Goal: Task Accomplishment & Management: Use online tool/utility

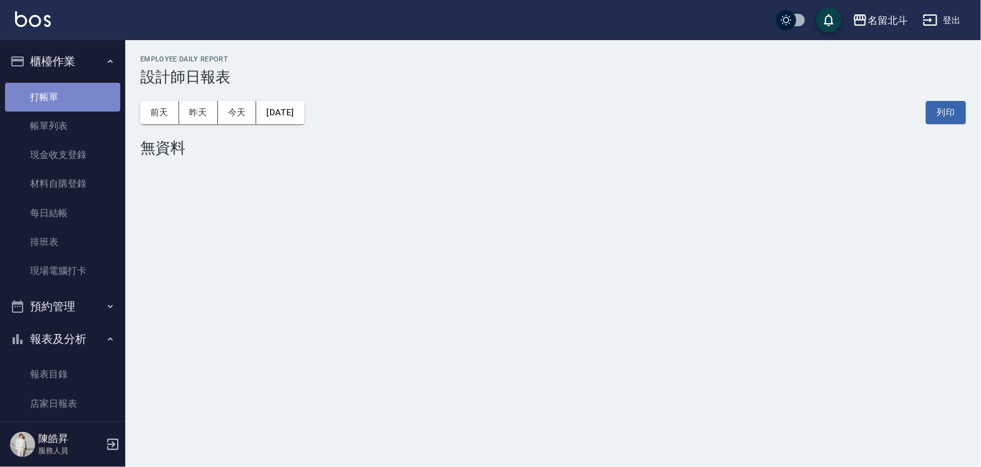
click at [92, 102] on link "打帳單" at bounding box center [62, 97] width 115 height 29
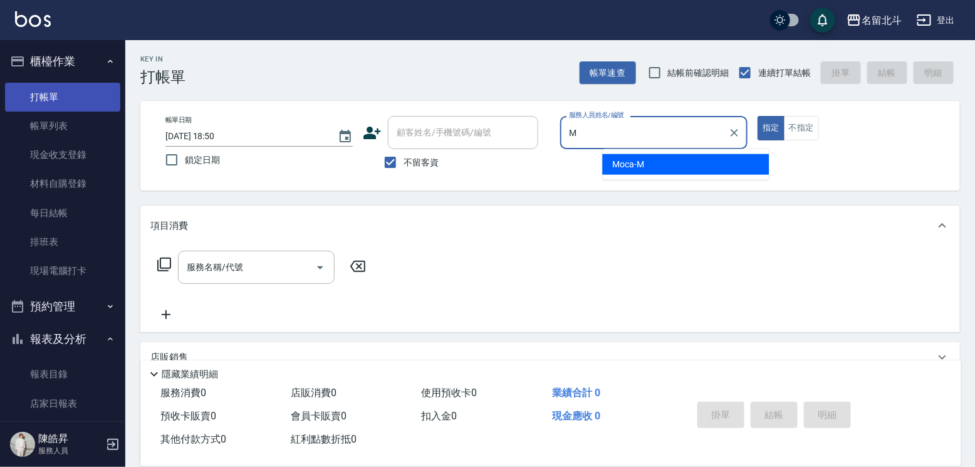
type input "Moca-M"
type button "true"
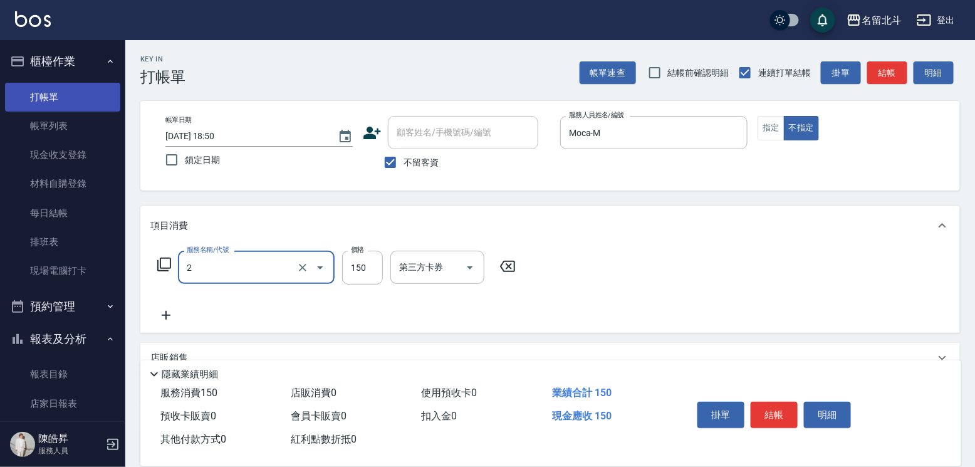
type input "一般洗髮(2)"
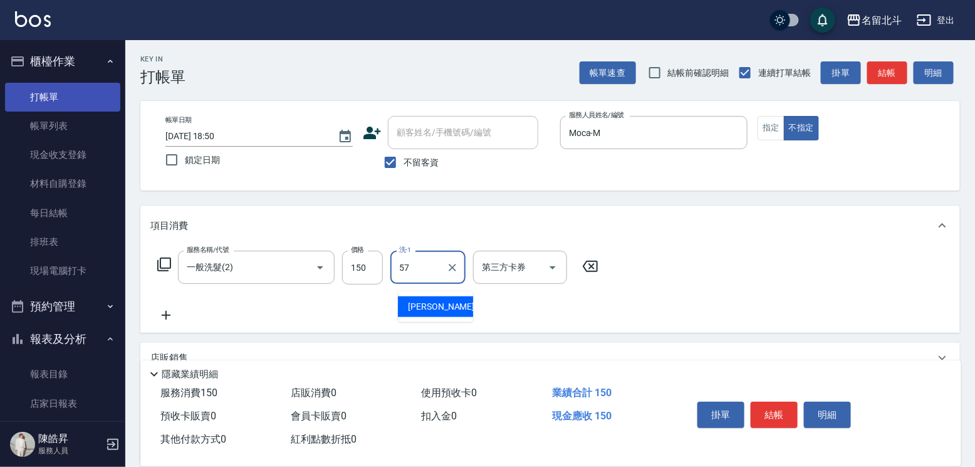
type input "[PERSON_NAME]-57"
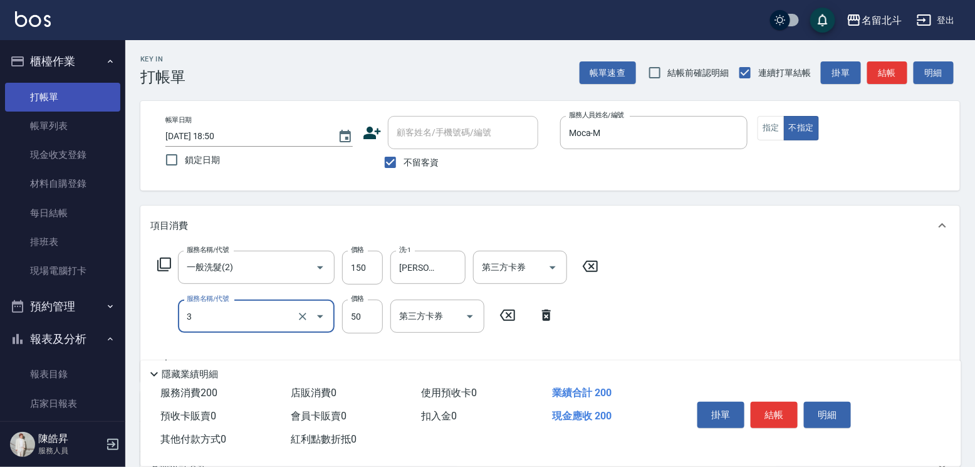
type input "精油(3)"
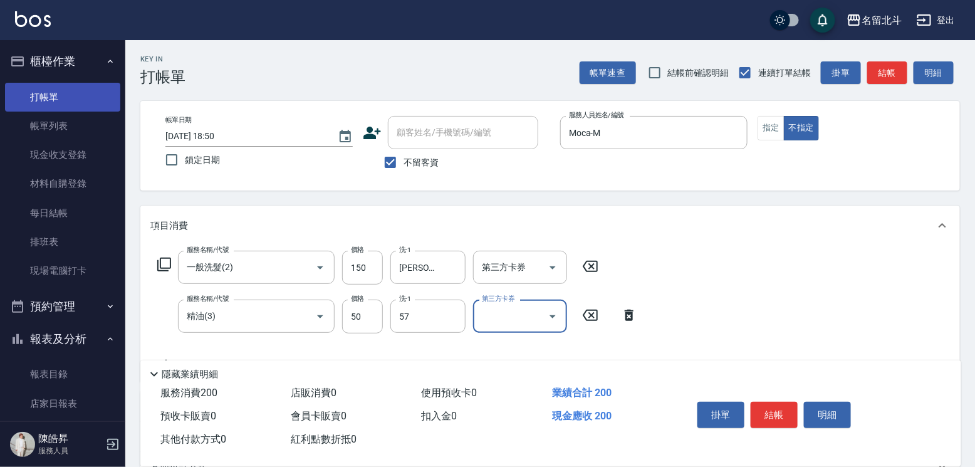
type input "[PERSON_NAME]-57"
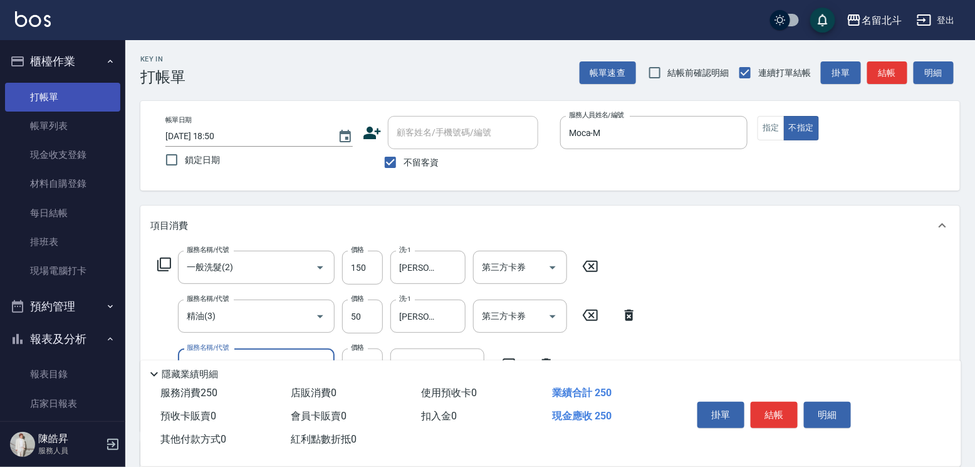
type input "瞬間保養(4)"
type input "[PERSON_NAME]-57"
type input "剪髮(1)"
type input "118"
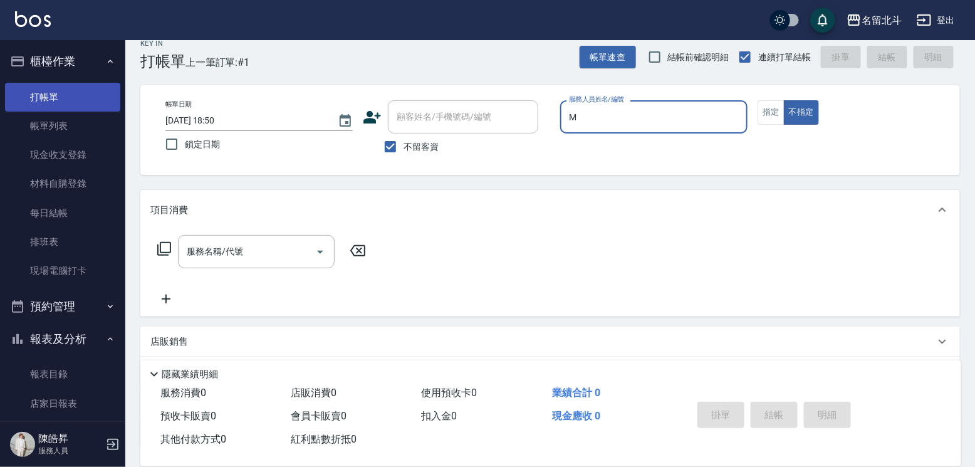
type input "Moca-M"
type button "false"
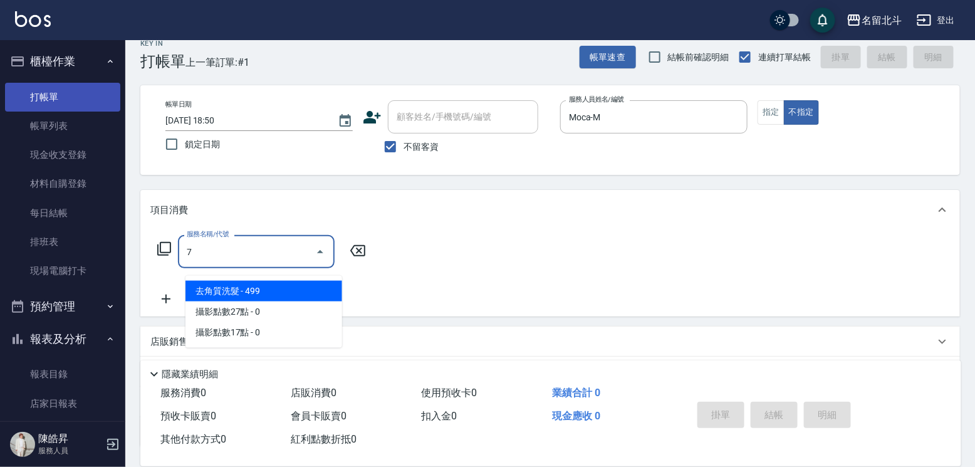
type input "去角質洗髮(7)"
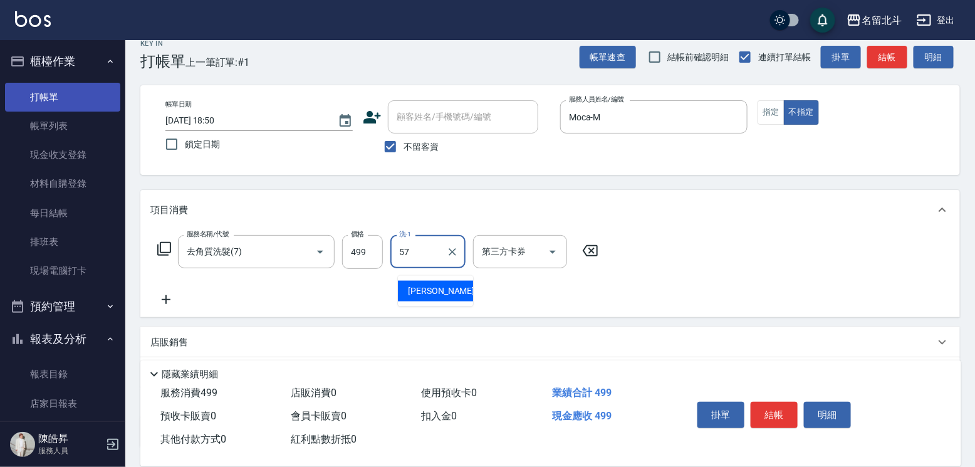
type input "[PERSON_NAME]-57"
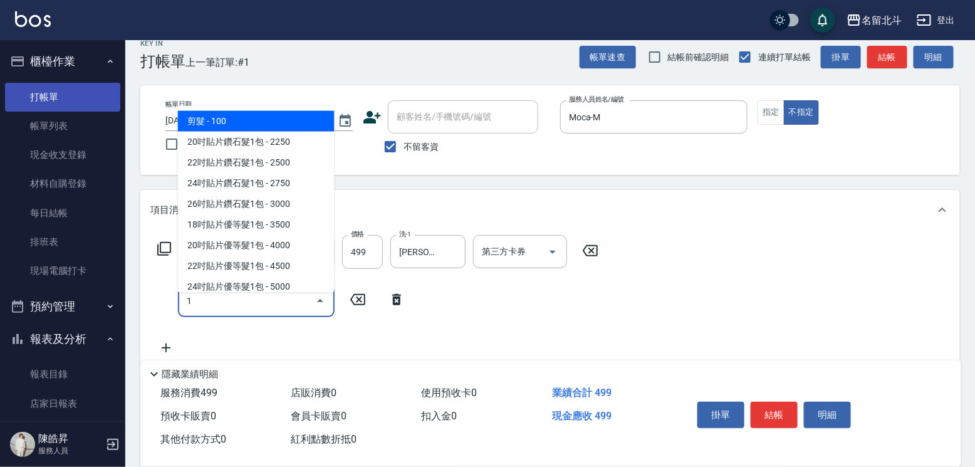
type input "剪髮(1)"
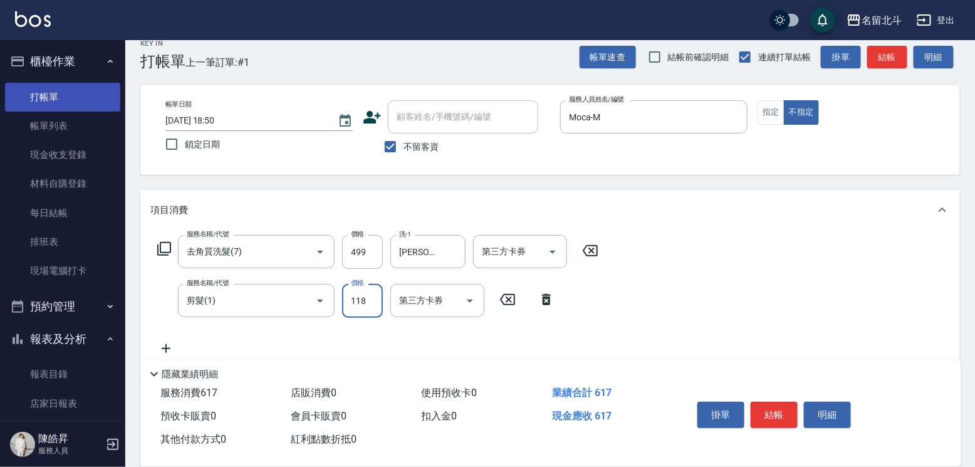
type input "118"
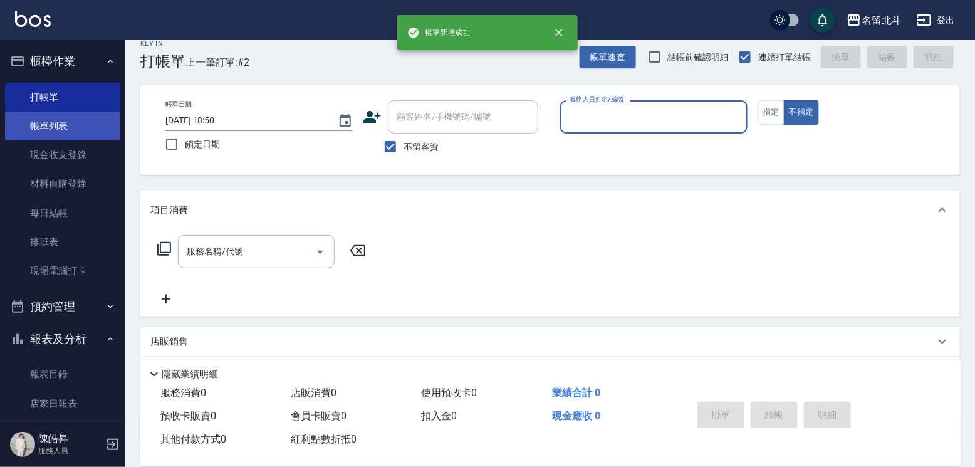
click at [71, 133] on link "帳單列表" at bounding box center [62, 126] width 115 height 29
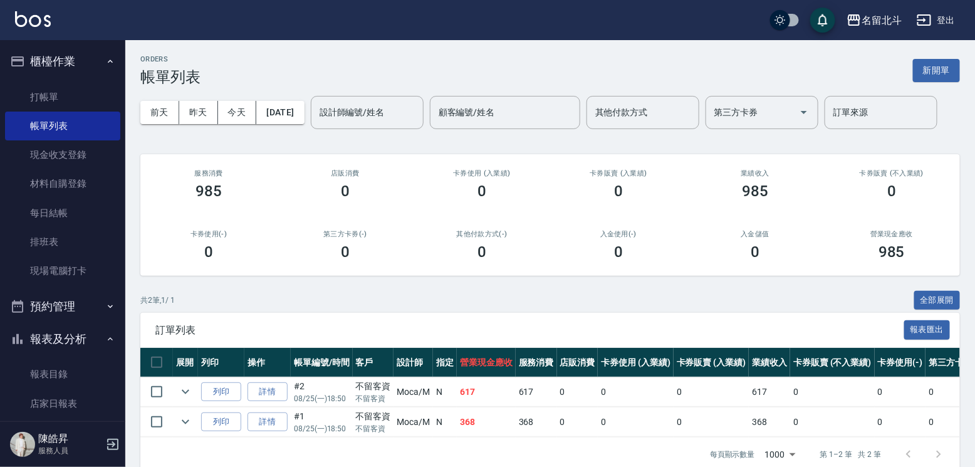
scroll to position [63, 0]
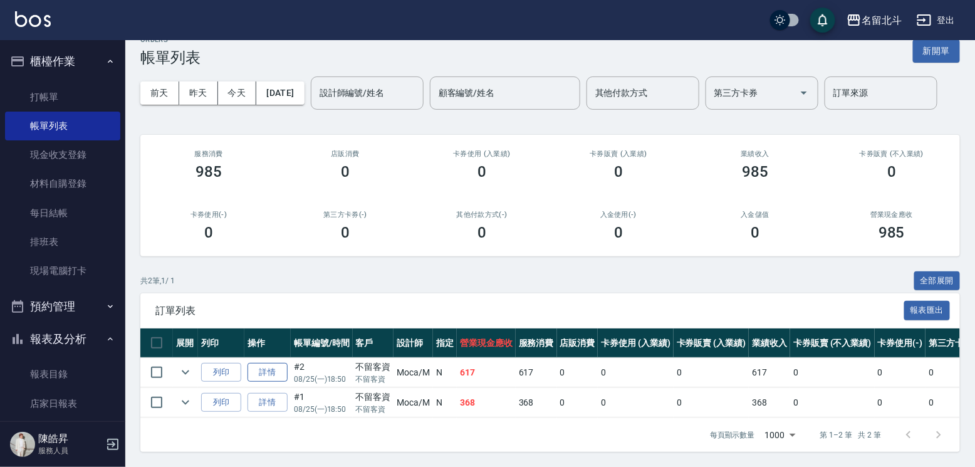
click at [282, 382] on link "詳情" at bounding box center [267, 372] width 40 height 19
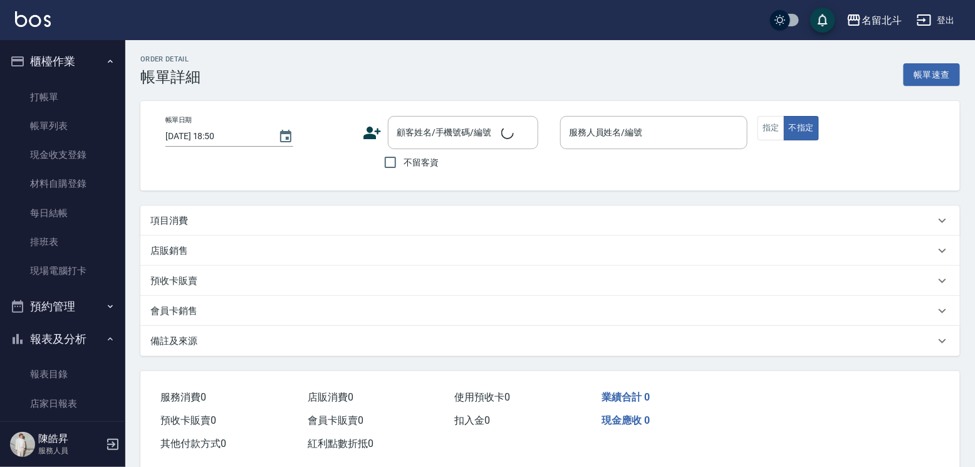
checkbox input "true"
type input "Moca-M"
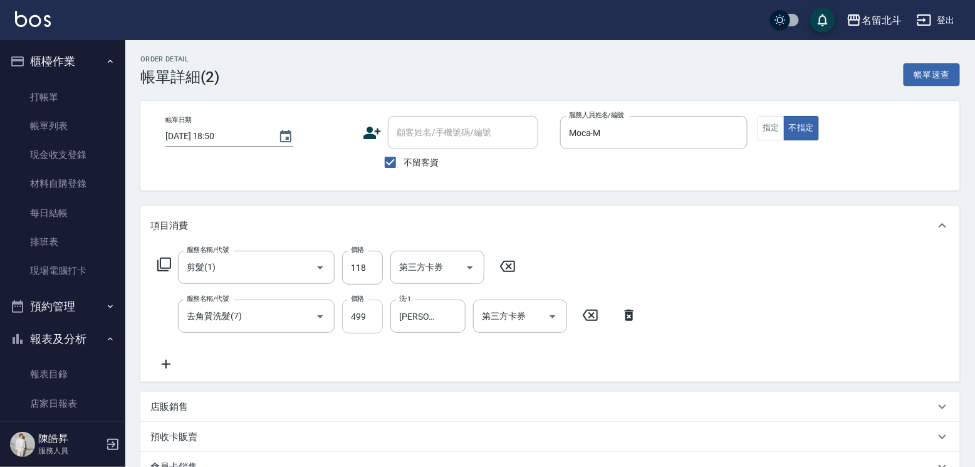
type input "剪髮(1)"
type input "去角質洗髮(7)"
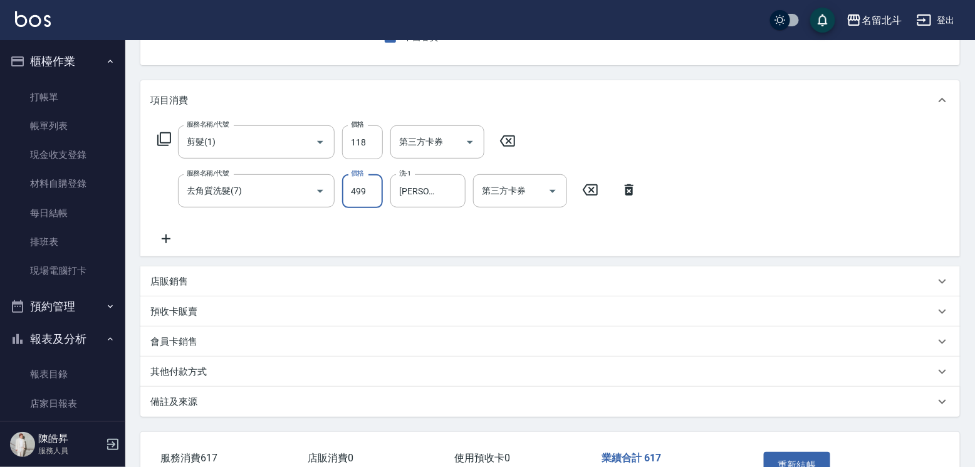
click at [361, 199] on input "499" at bounding box center [362, 191] width 41 height 34
click at [383, 153] on input "118" at bounding box center [362, 142] width 41 height 34
type input "150"
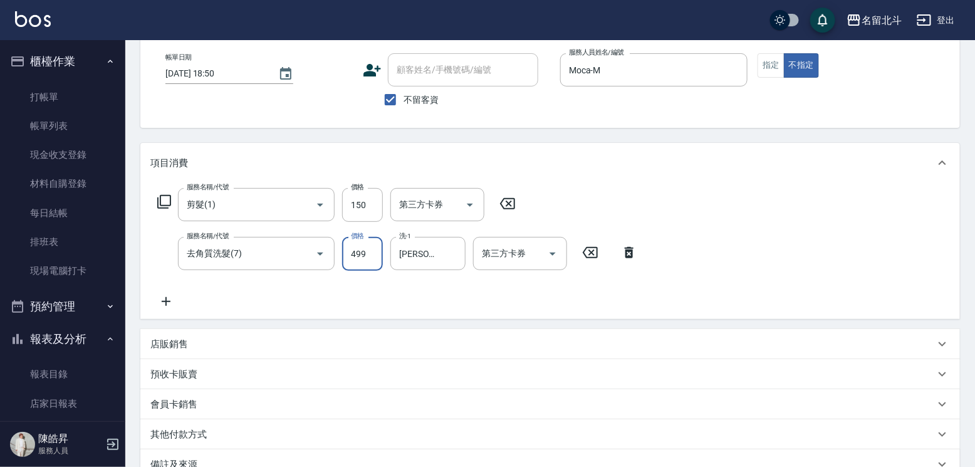
scroll to position [246, 0]
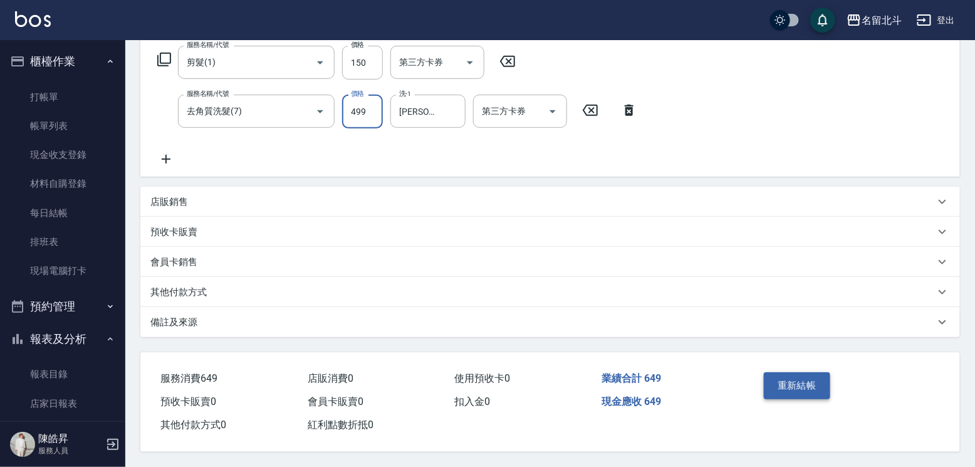
click at [808, 373] on button "重新結帳" at bounding box center [797, 385] width 66 height 26
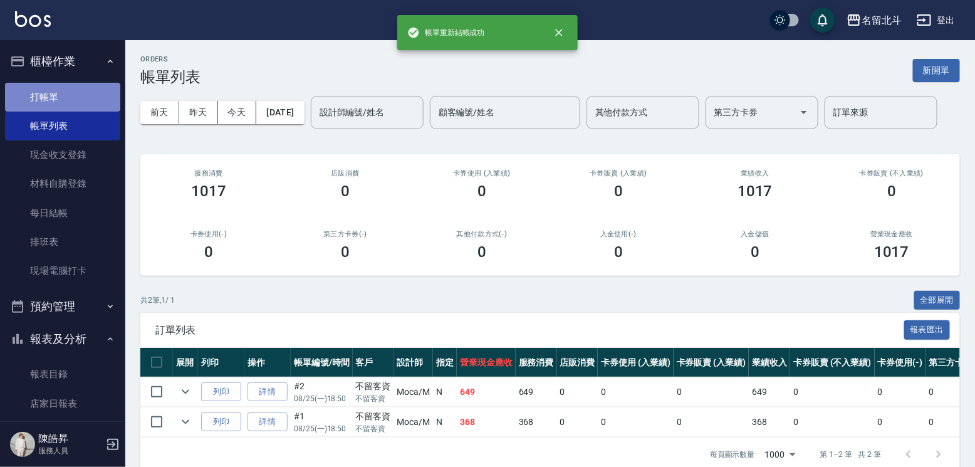
click at [71, 93] on link "打帳單" at bounding box center [62, 97] width 115 height 29
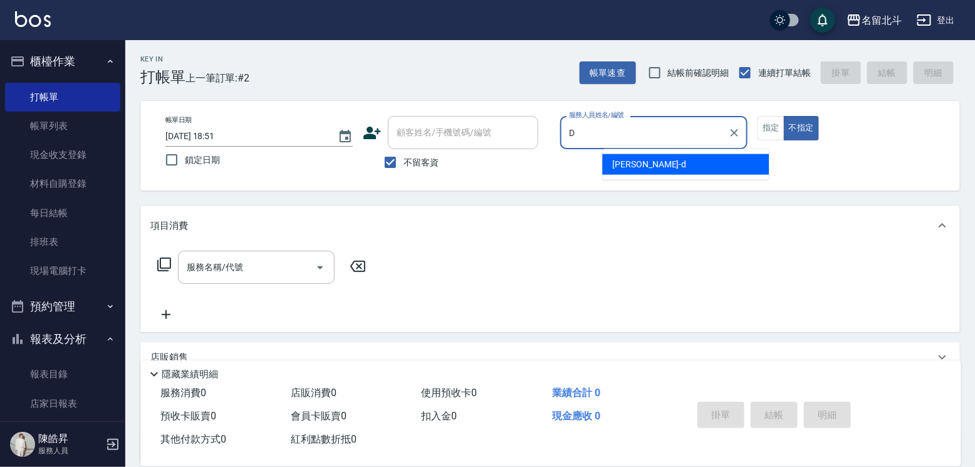
type input "[PERSON_NAME] -d"
type button "false"
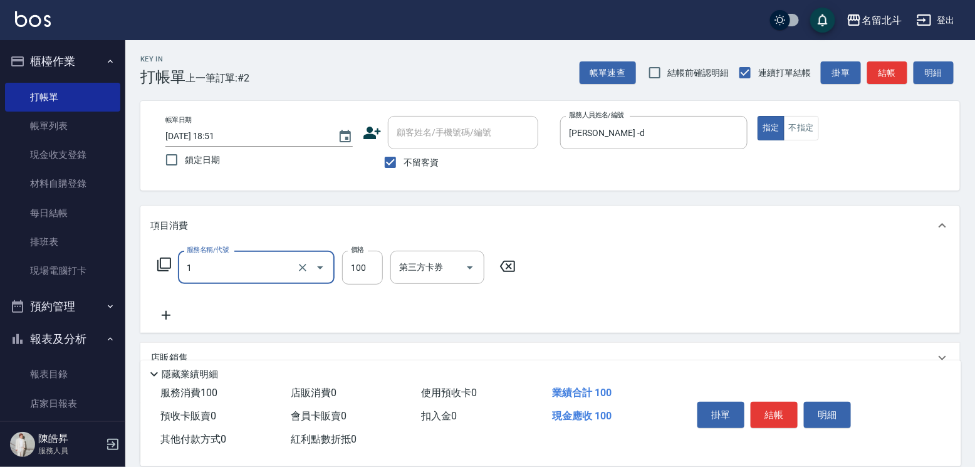
type input "剪髮(1)"
type input "250"
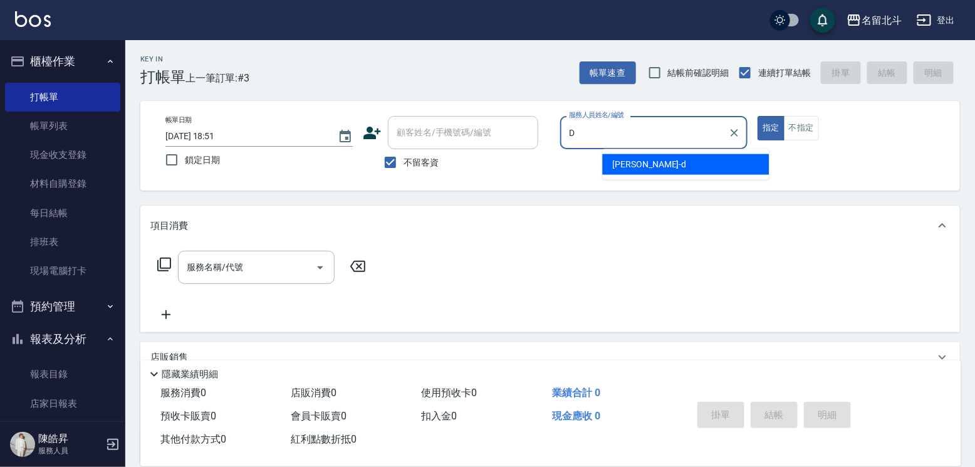
type input "[PERSON_NAME] -d"
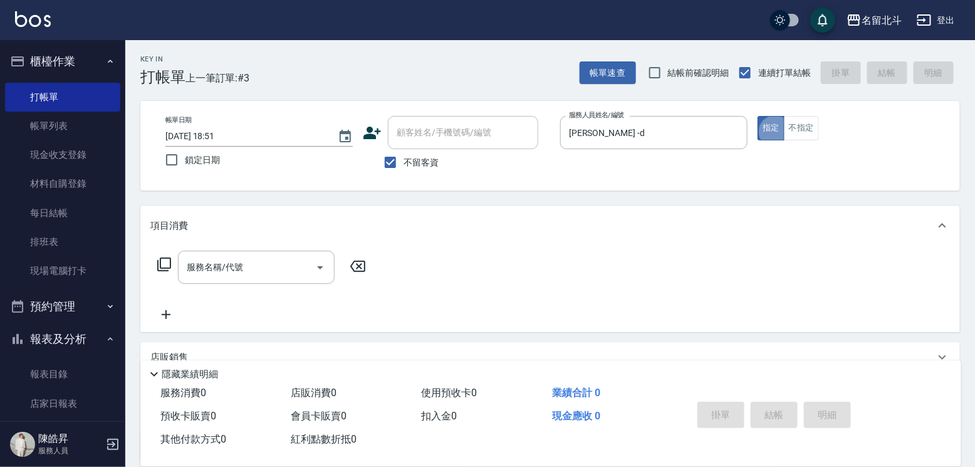
type button "true"
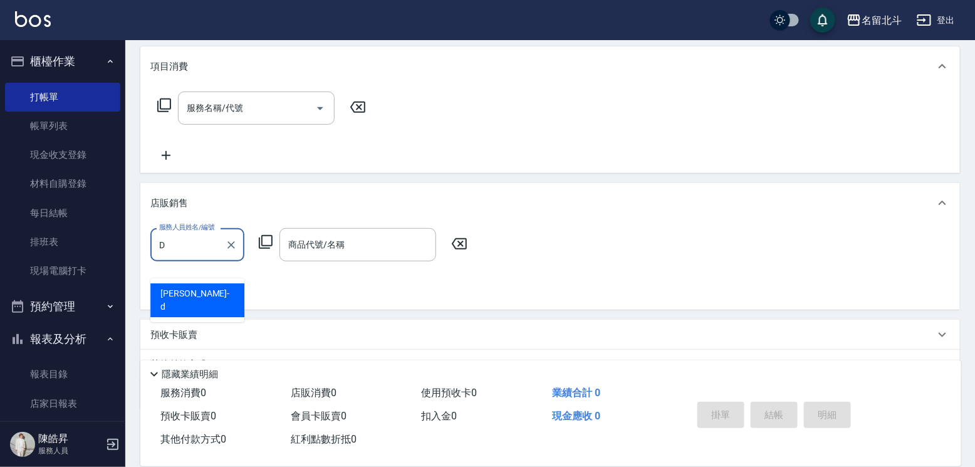
type input "[PERSON_NAME] -d"
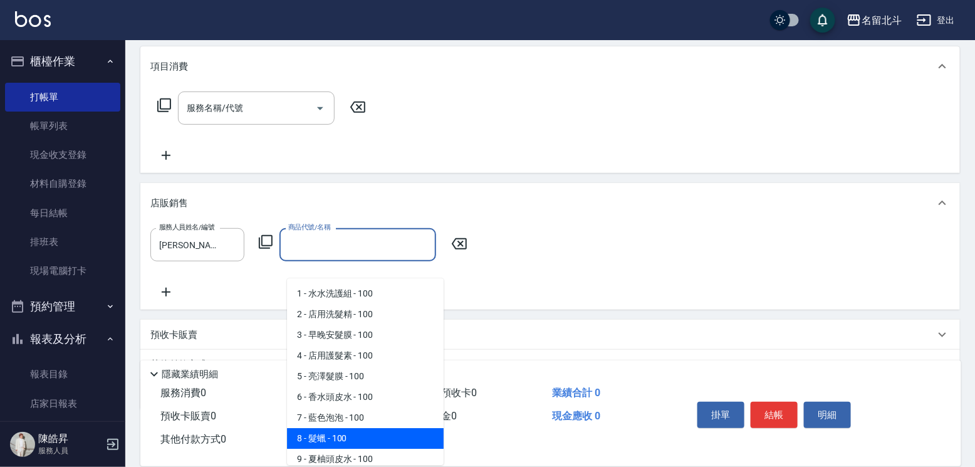
type input "髮蠟"
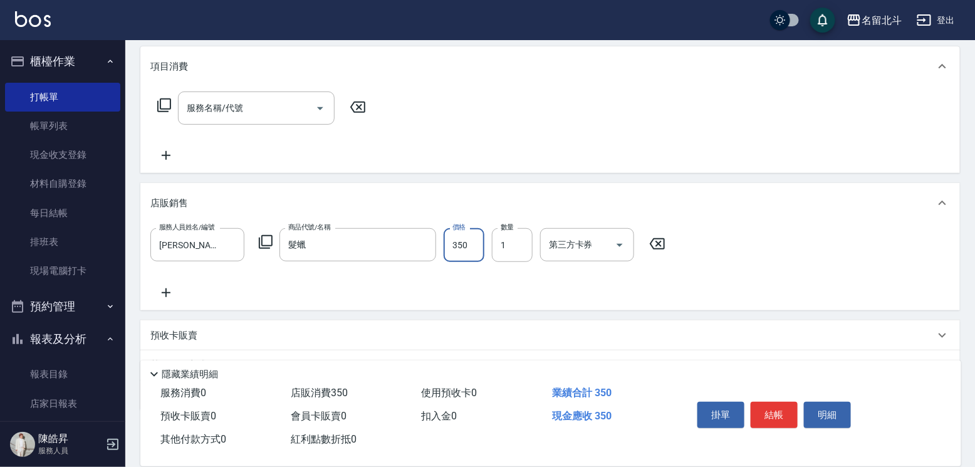
type input "350"
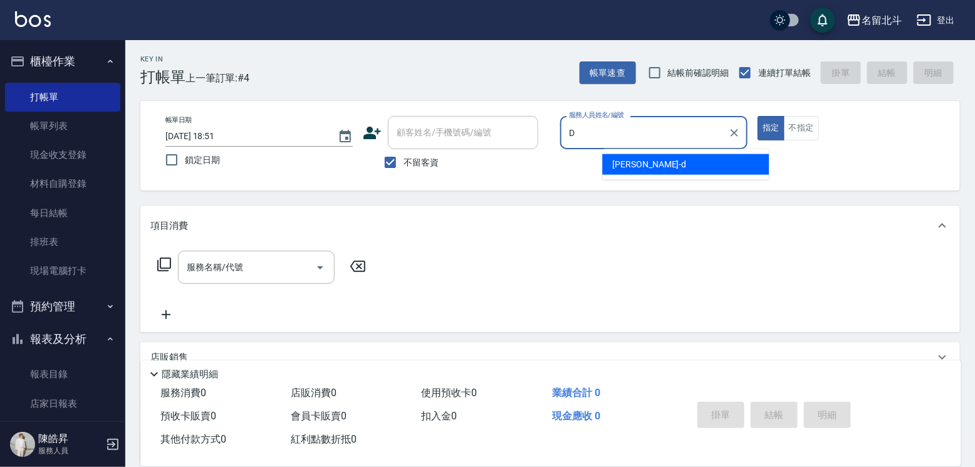
type input "[PERSON_NAME] -d"
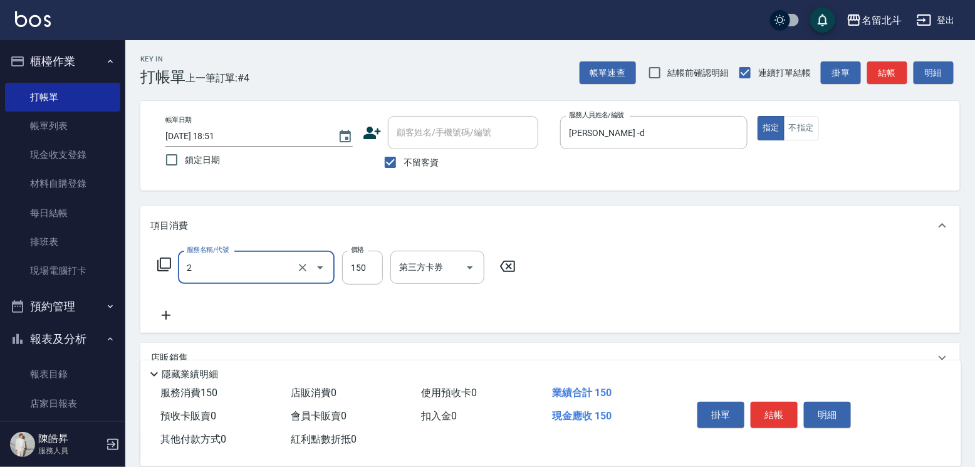
type input "一般洗髮(2)"
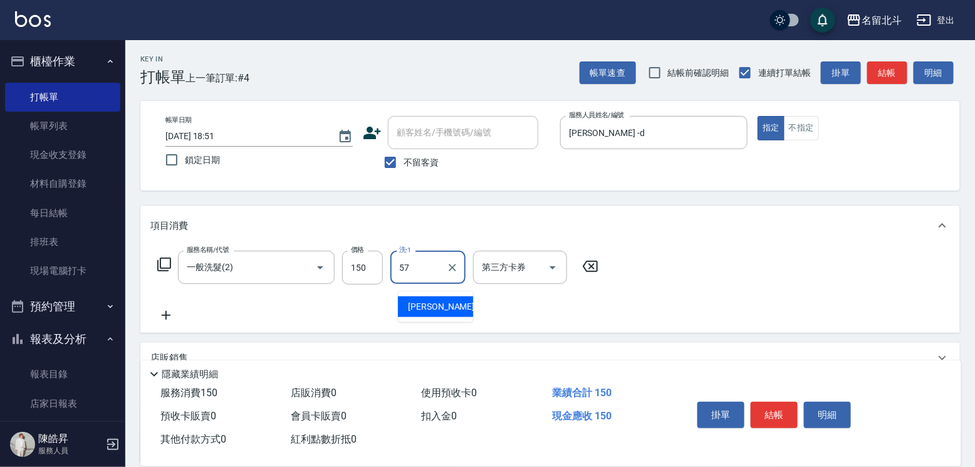
type input "[PERSON_NAME]-57"
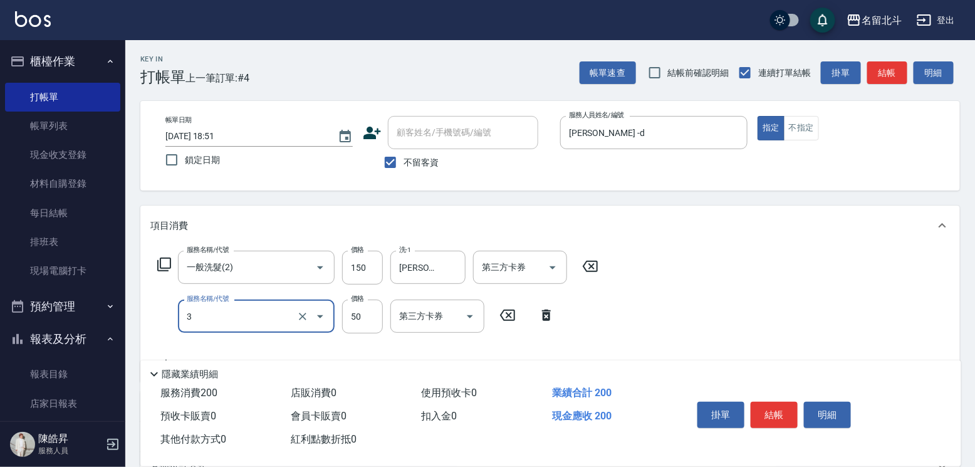
type input "精油(3)"
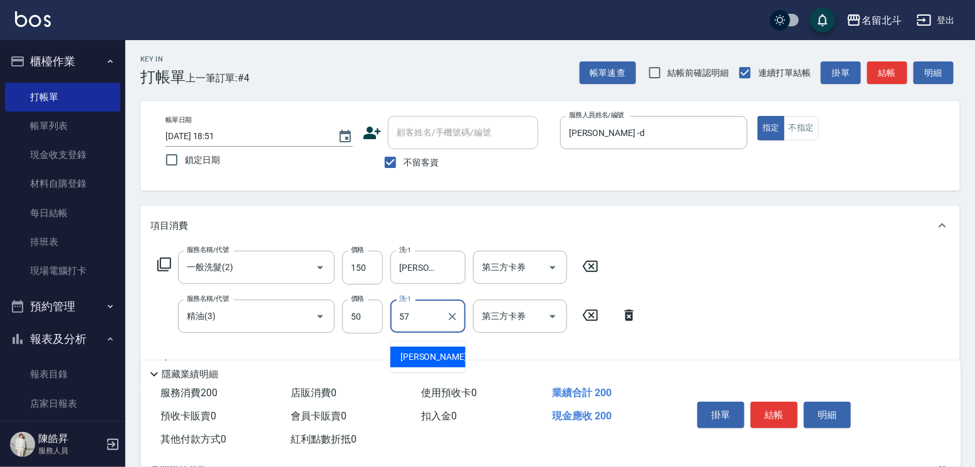
type input "[PERSON_NAME]-57"
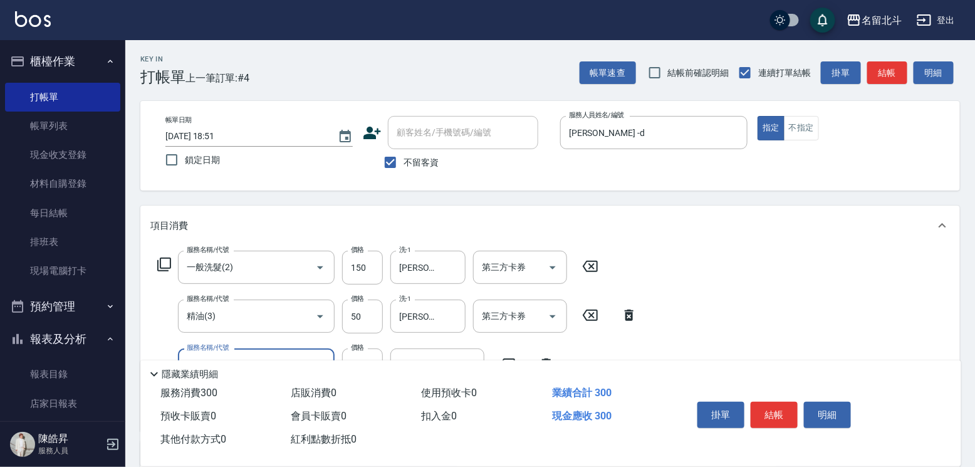
type input "剪髮(1)"
type input "250"
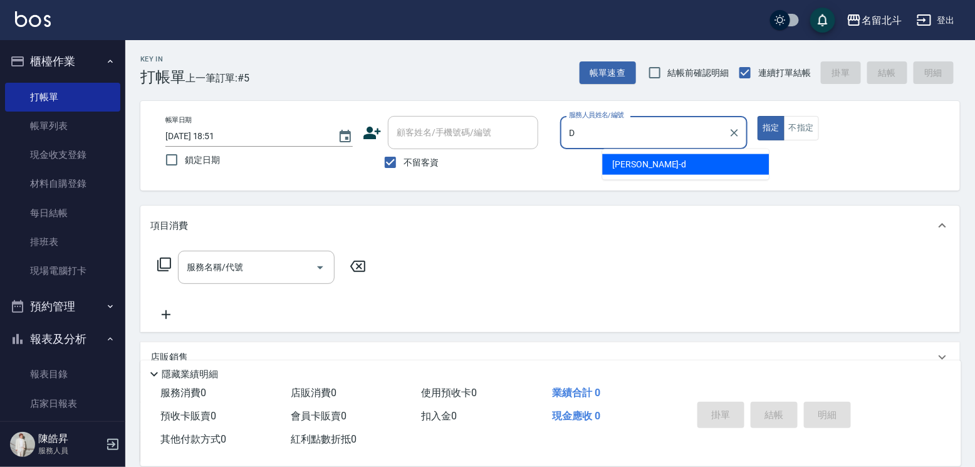
type input "[PERSON_NAME] -d"
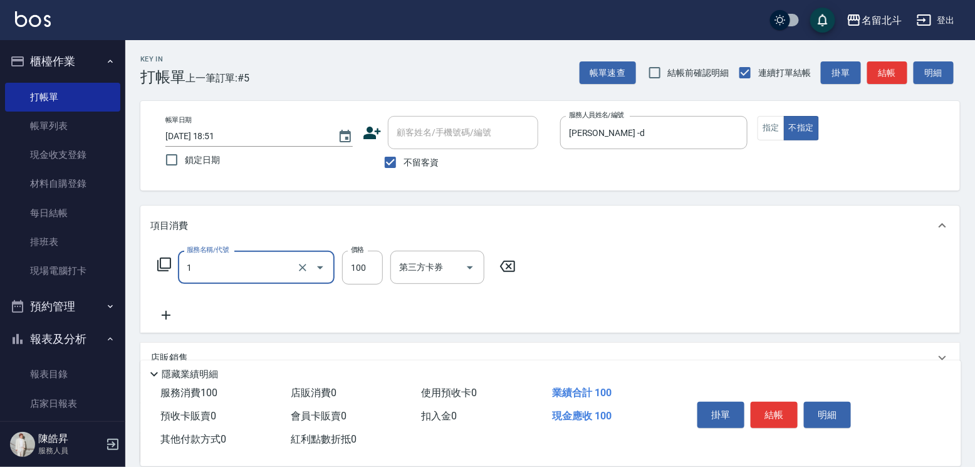
type input "剪髮(1)"
type input "168"
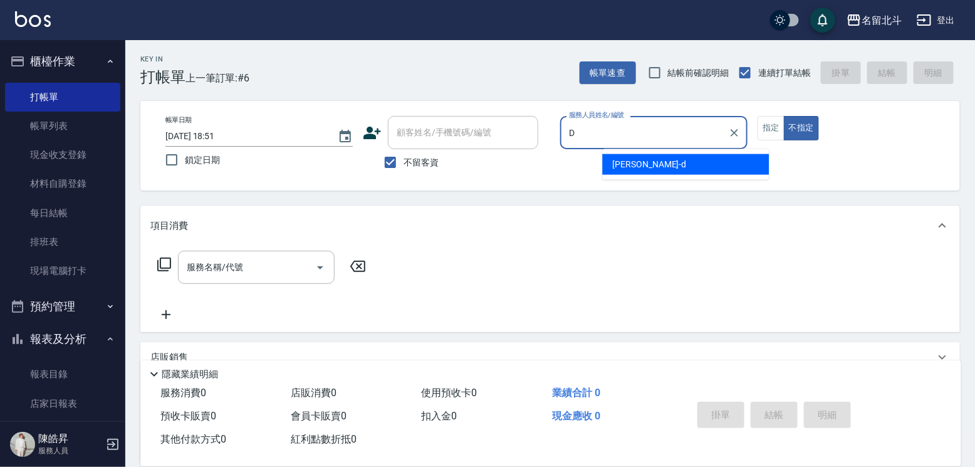
type input "[PERSON_NAME] -d"
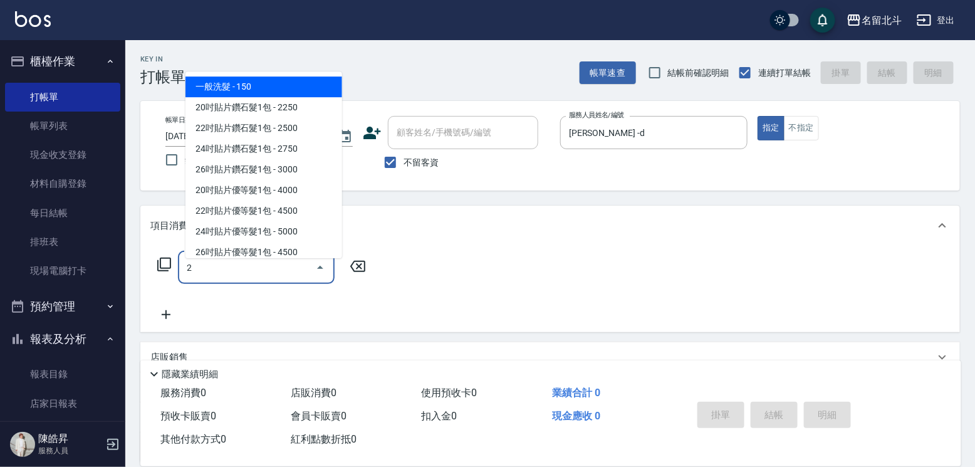
type input "一般洗髮(2)"
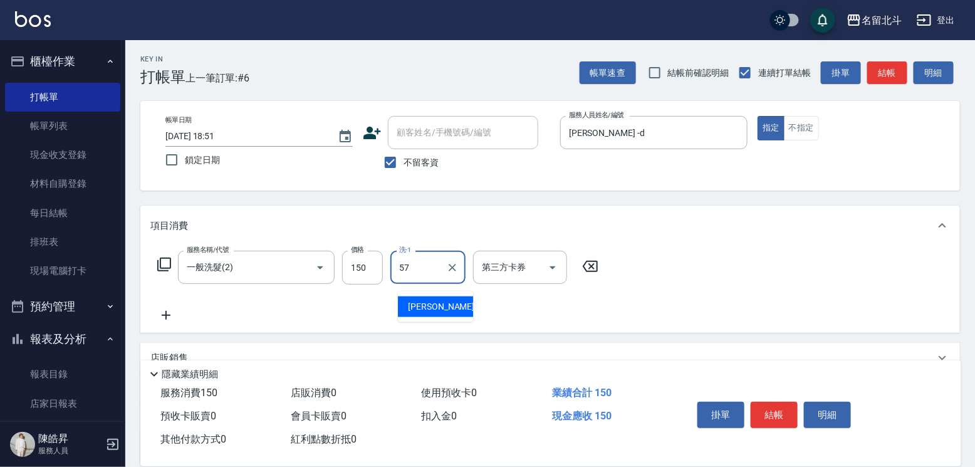
type input "[PERSON_NAME]-57"
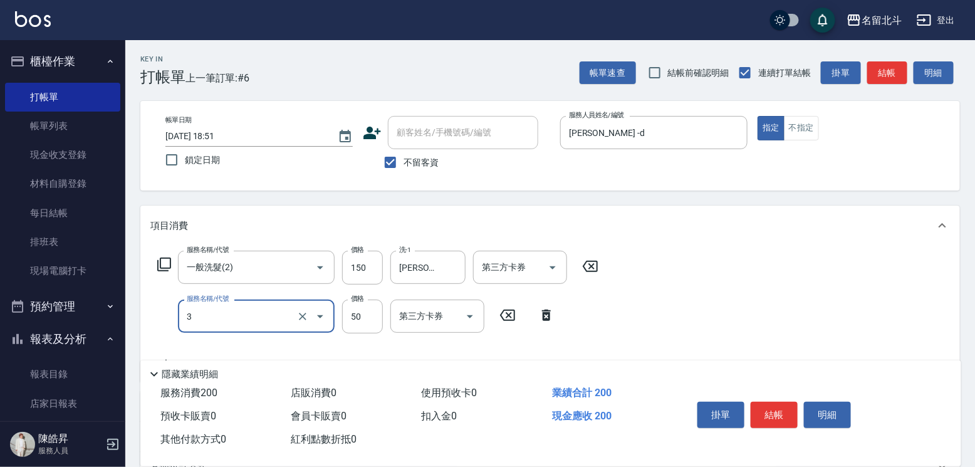
type input "精油(3)"
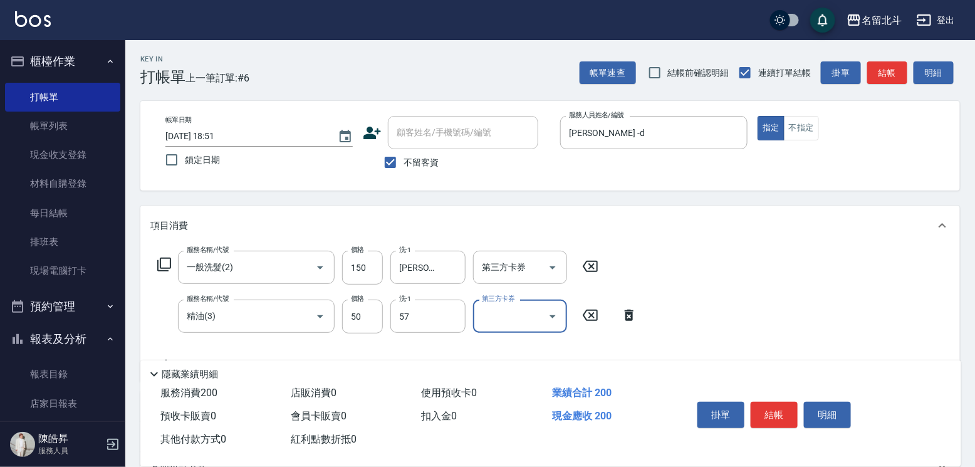
type input "[PERSON_NAME]-57"
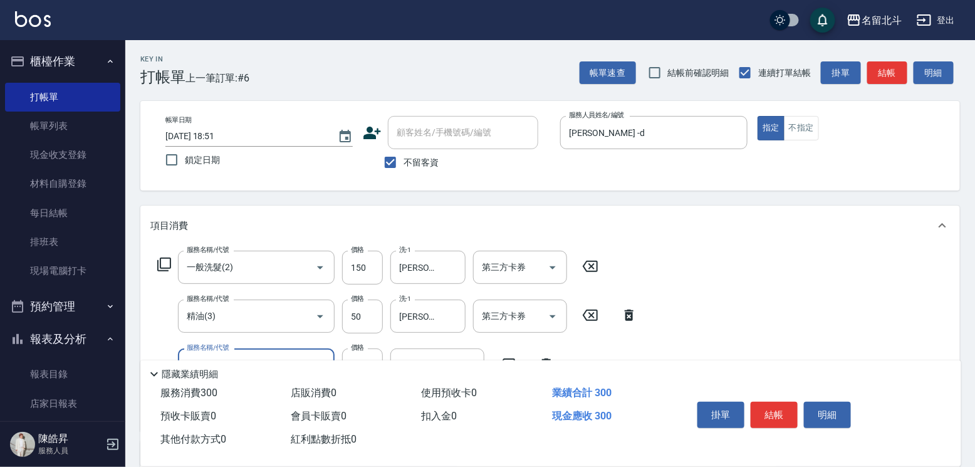
type input "剪髮(1)"
type input "250"
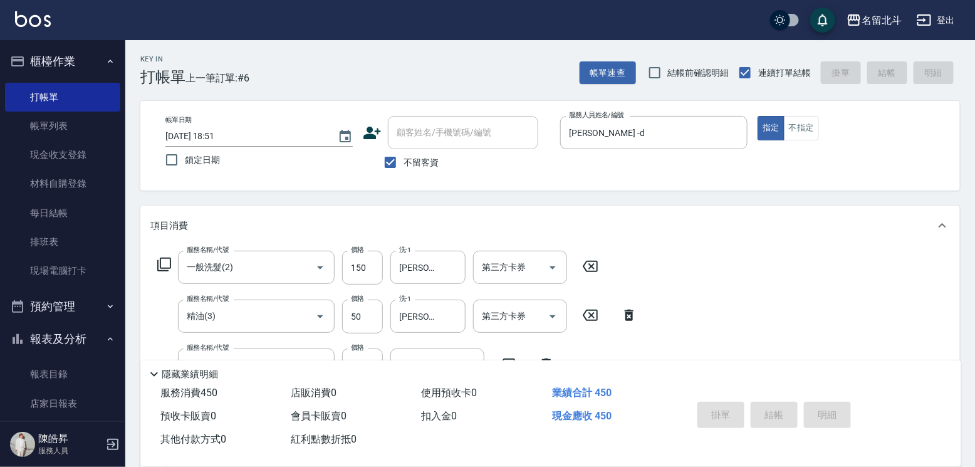
type input "[DATE] 18:52"
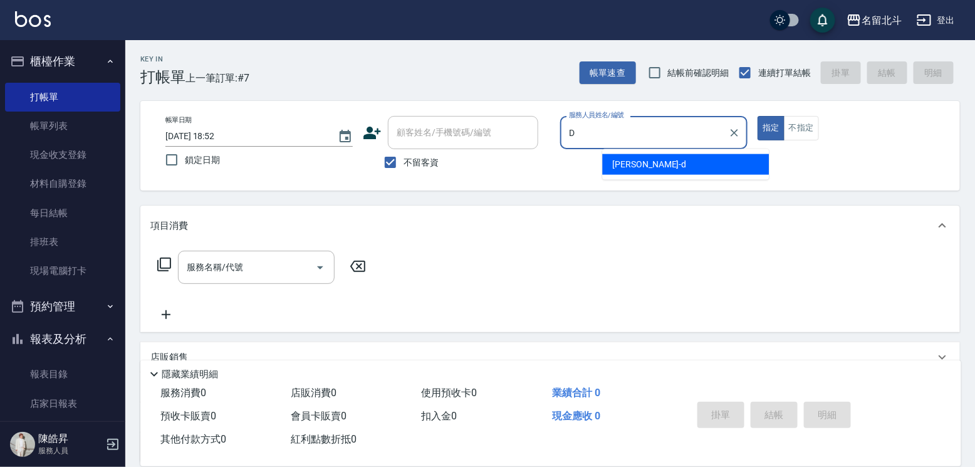
type input "[PERSON_NAME] -d"
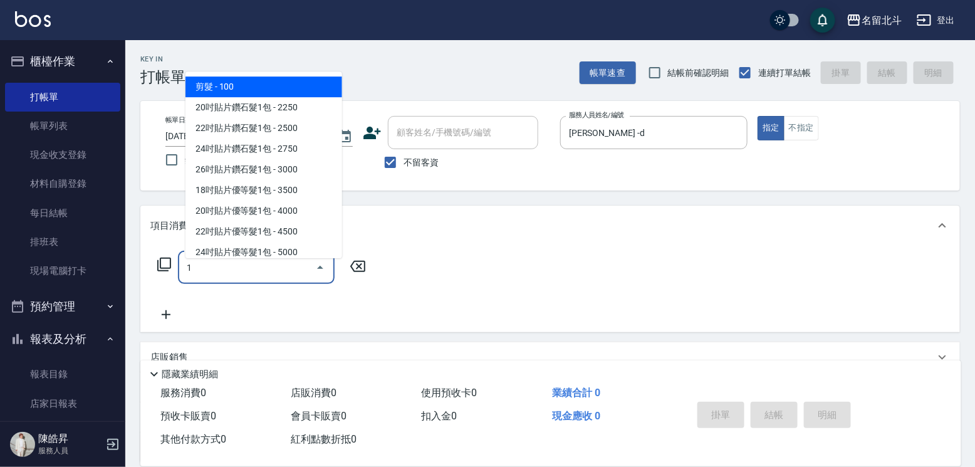
type input "剪髮(1)"
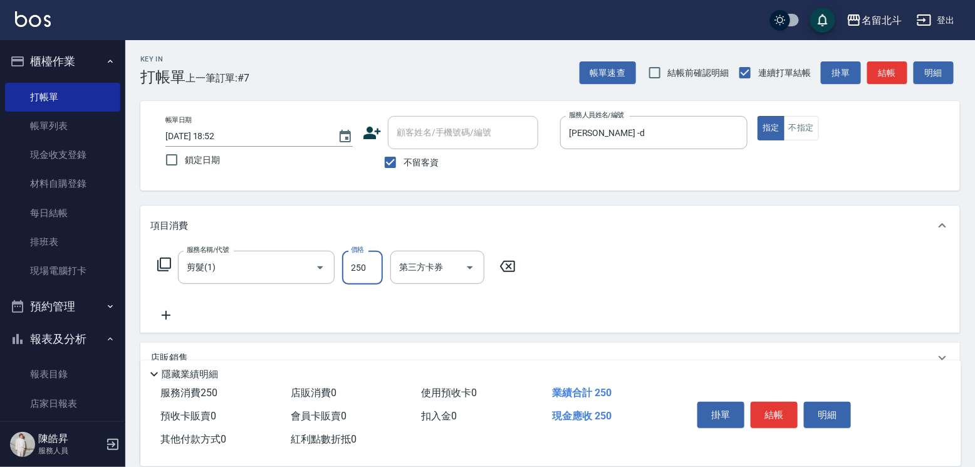
type input "250"
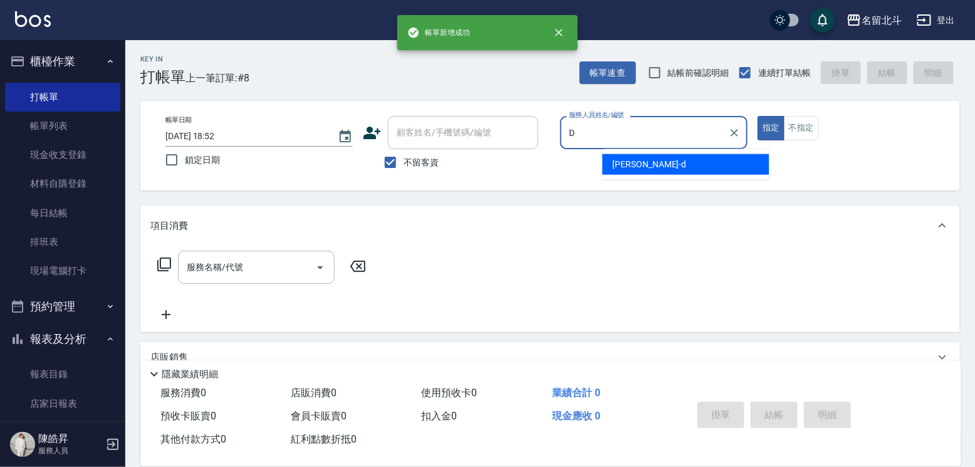
type input "[PERSON_NAME] -d"
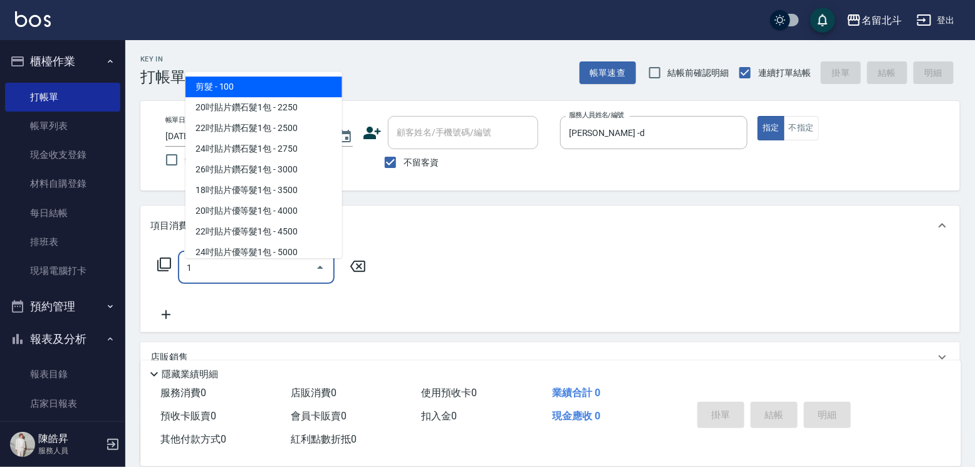
type input "剪髮(1)"
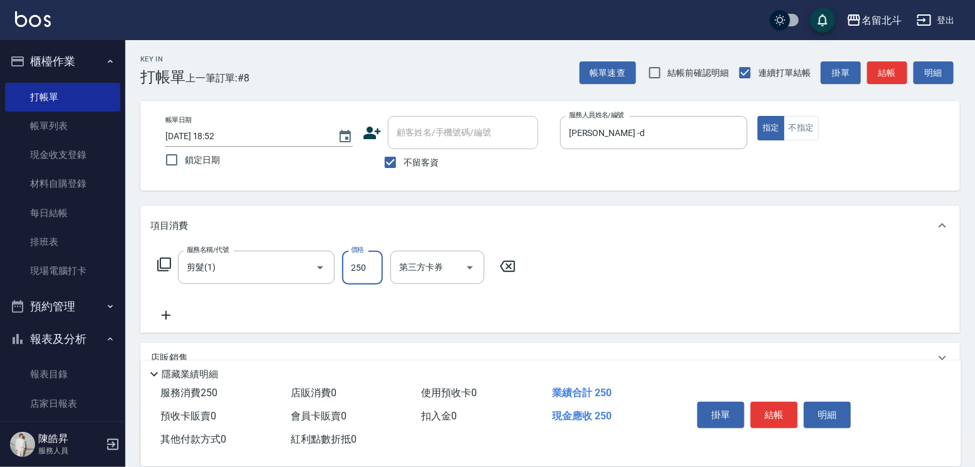
type input "250"
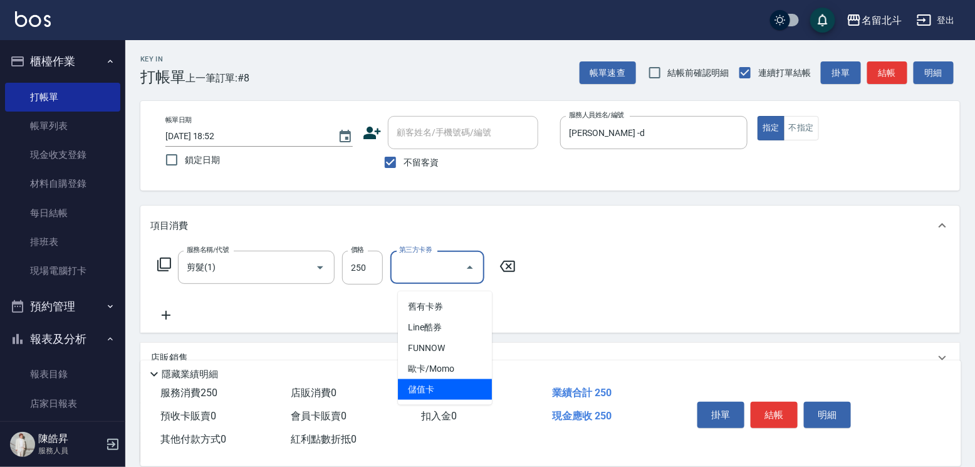
type input "儲值卡"
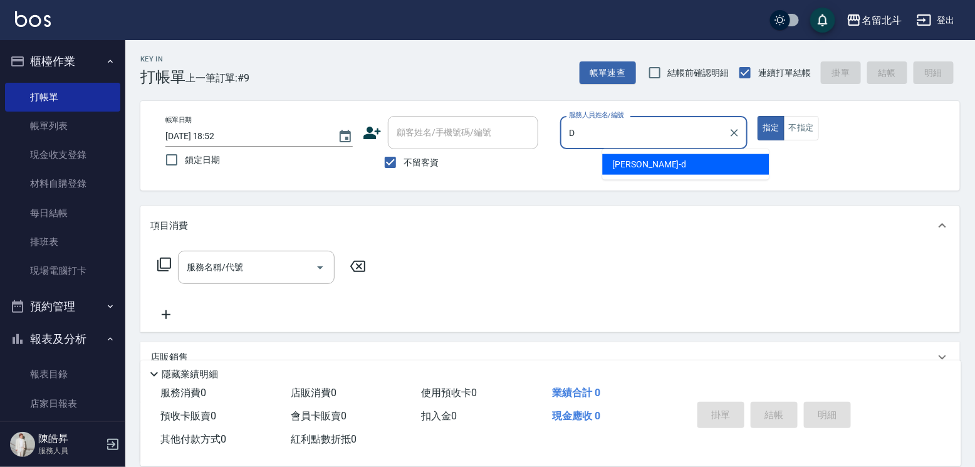
type input "[PERSON_NAME] -d"
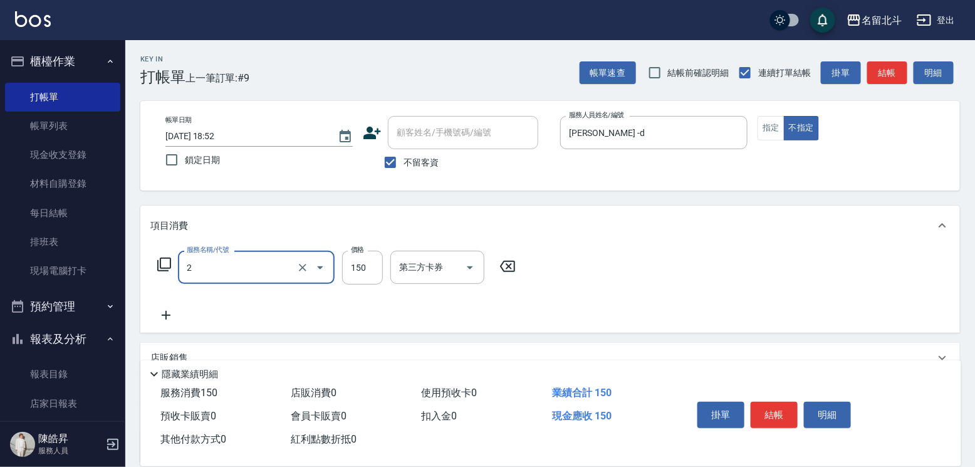
type input "一般洗髮(2)"
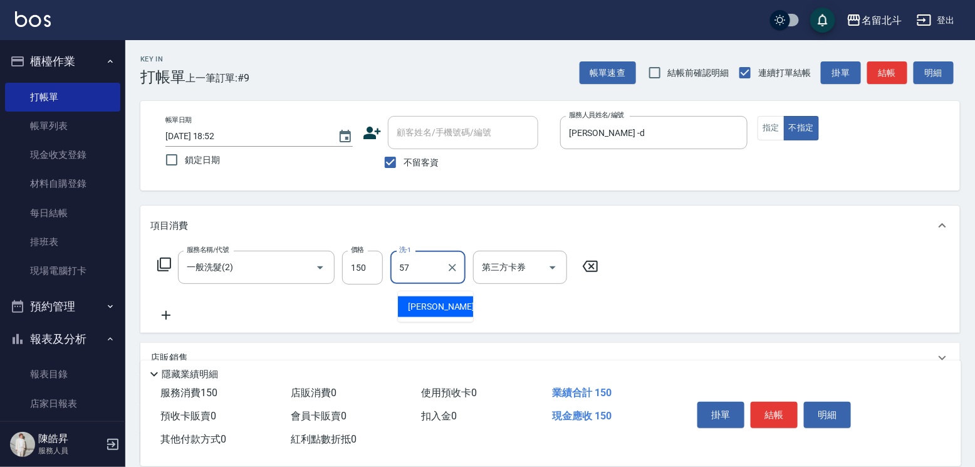
type input "[PERSON_NAME]-57"
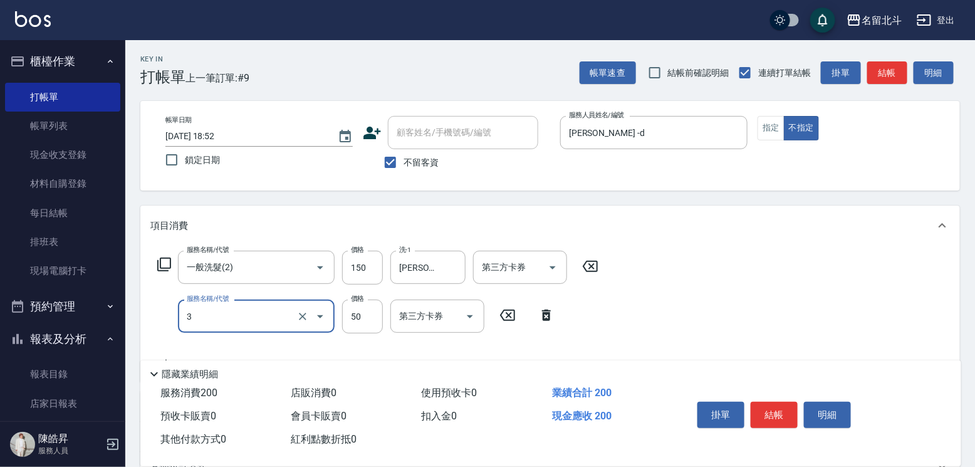
type input "精油(3)"
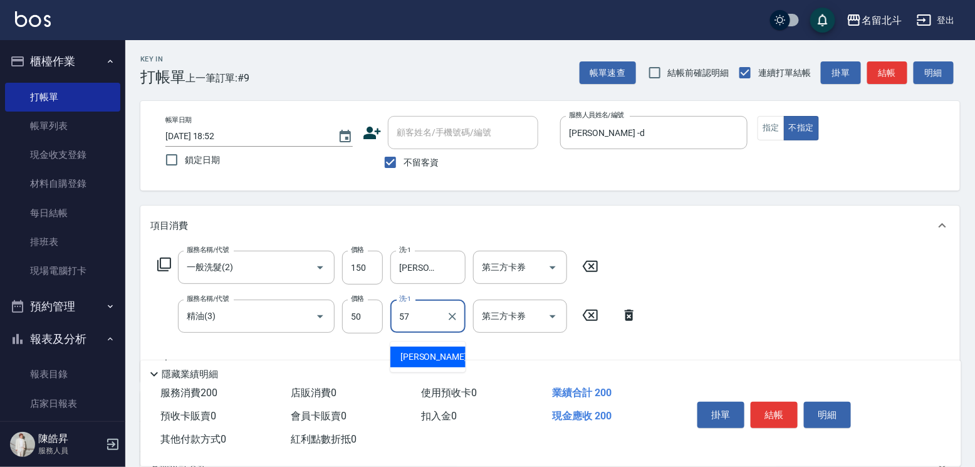
type input "[PERSON_NAME]-57"
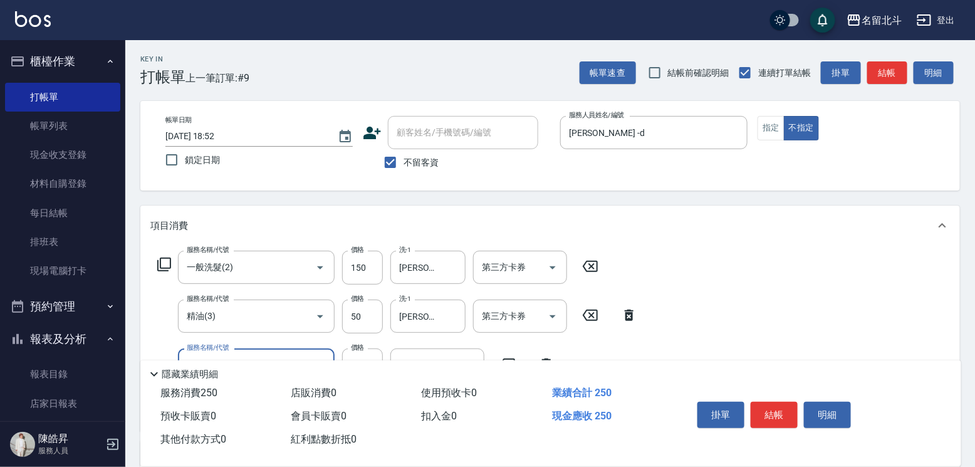
type input "瞬間保養(4)"
type input "[PERSON_NAME]-57"
type input "剪髮(1)"
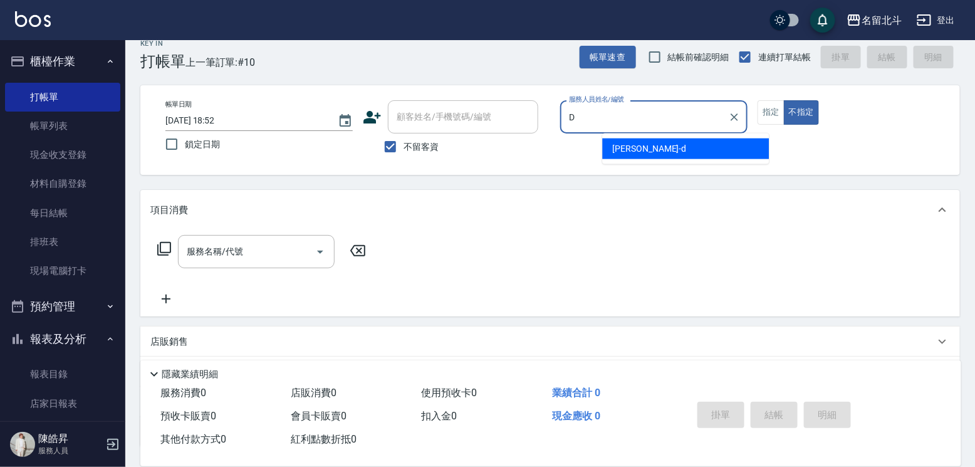
type input "[PERSON_NAME] -d"
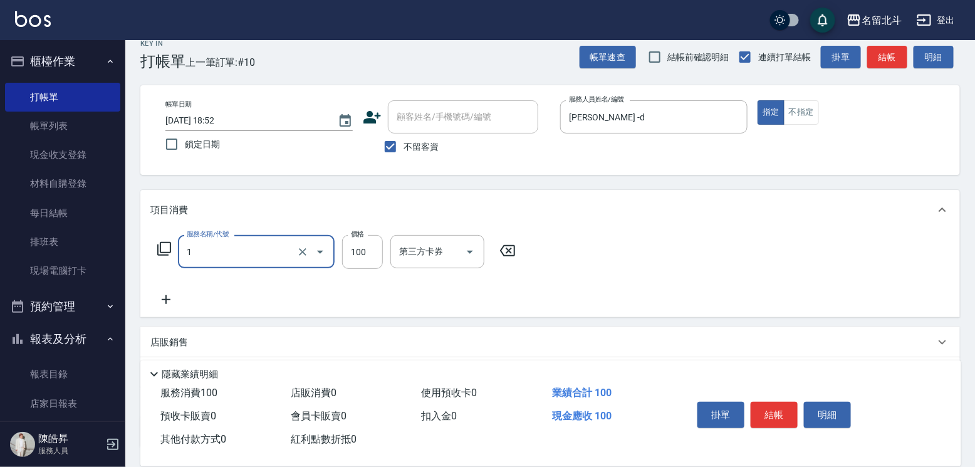
type input "剪髮(1)"
type input "250"
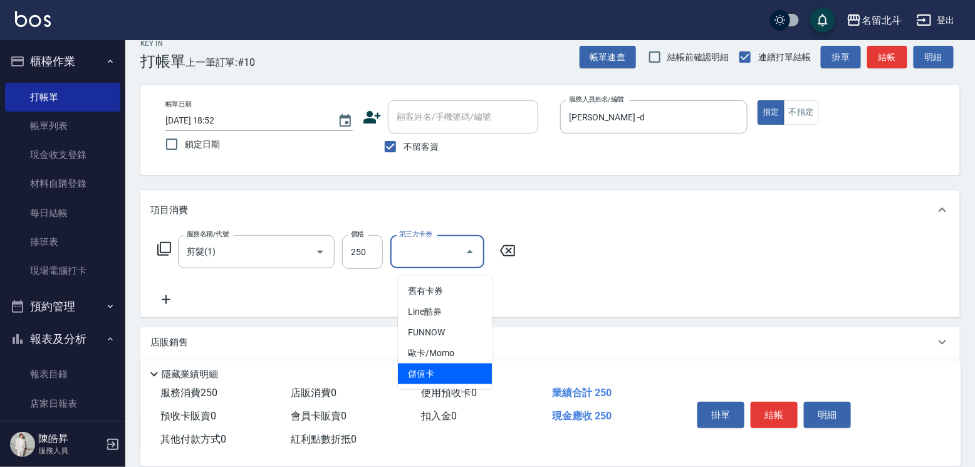
type input "儲值卡"
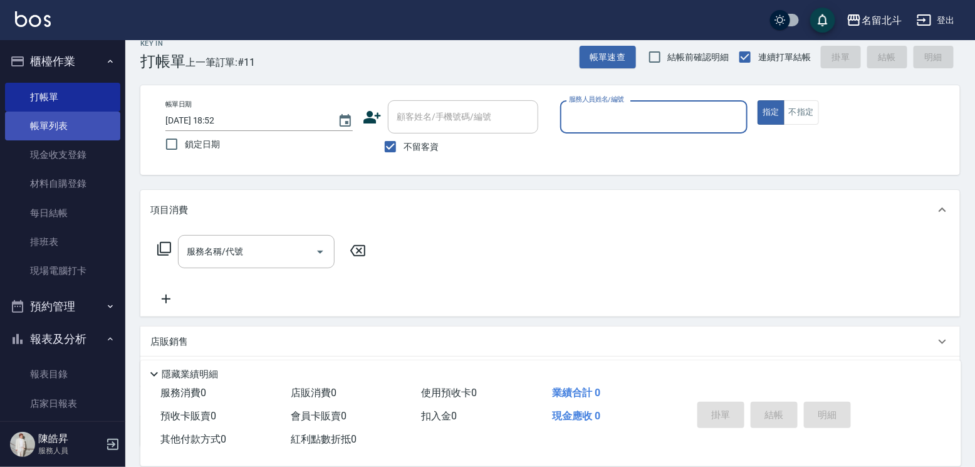
click at [70, 125] on link "帳單列表" at bounding box center [62, 126] width 115 height 29
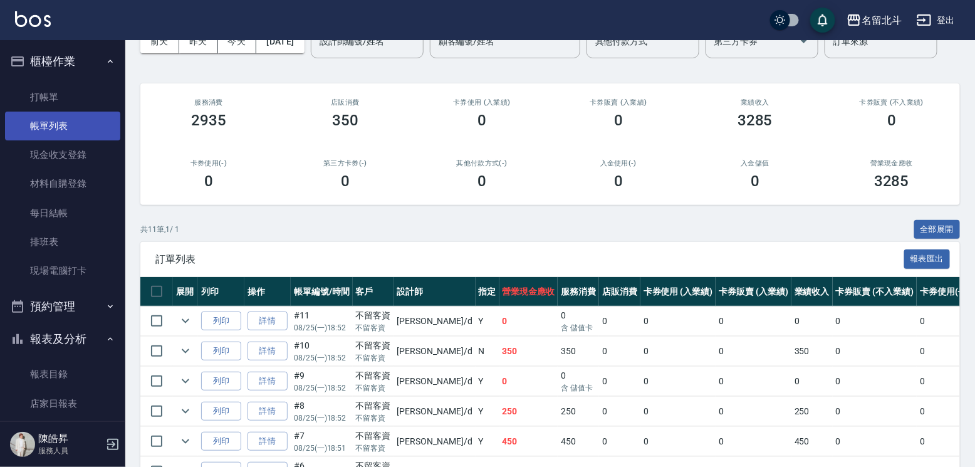
scroll to position [63, 0]
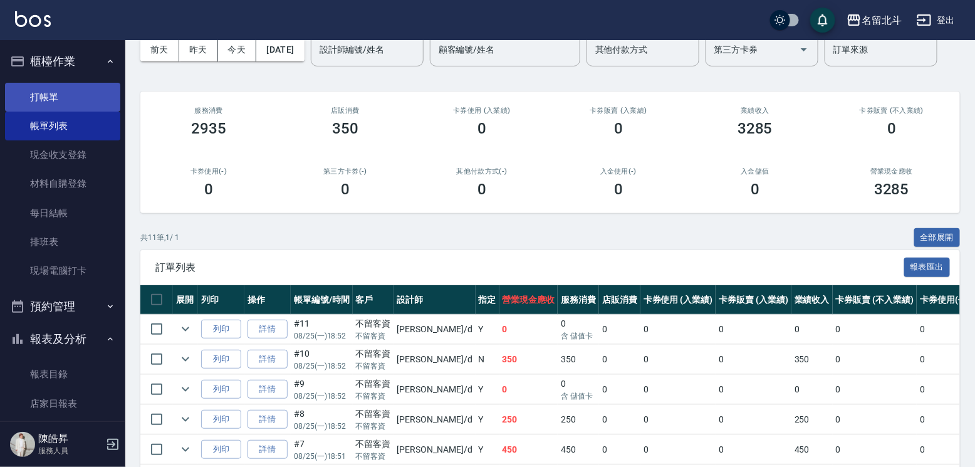
click at [61, 102] on link "打帳單" at bounding box center [62, 97] width 115 height 29
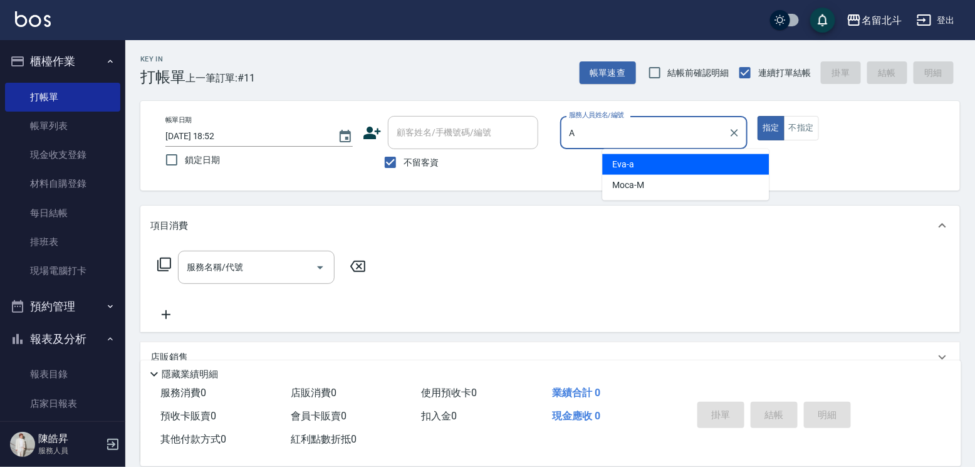
type input "[PERSON_NAME]-a"
type button "true"
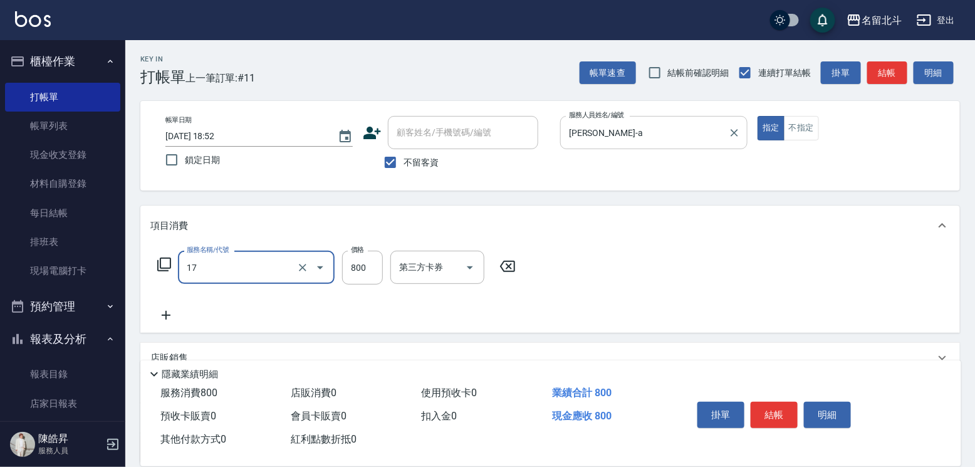
type input "染髮(17)"
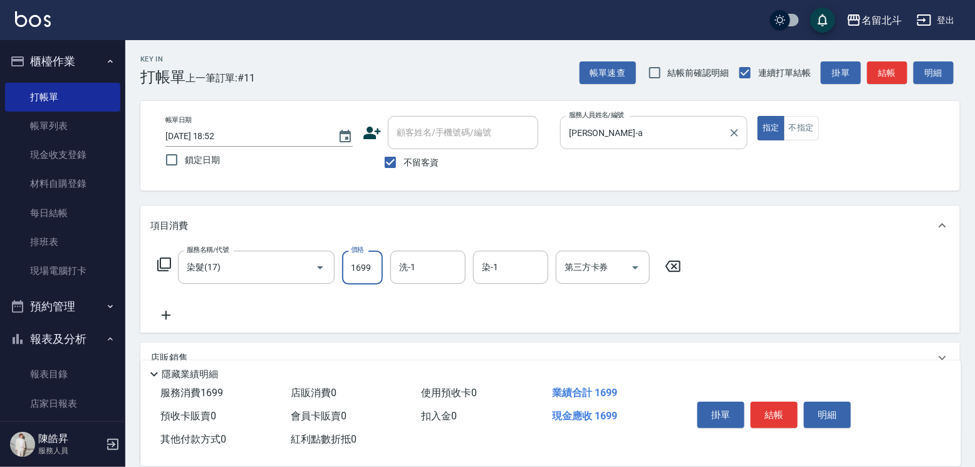
type input "1699"
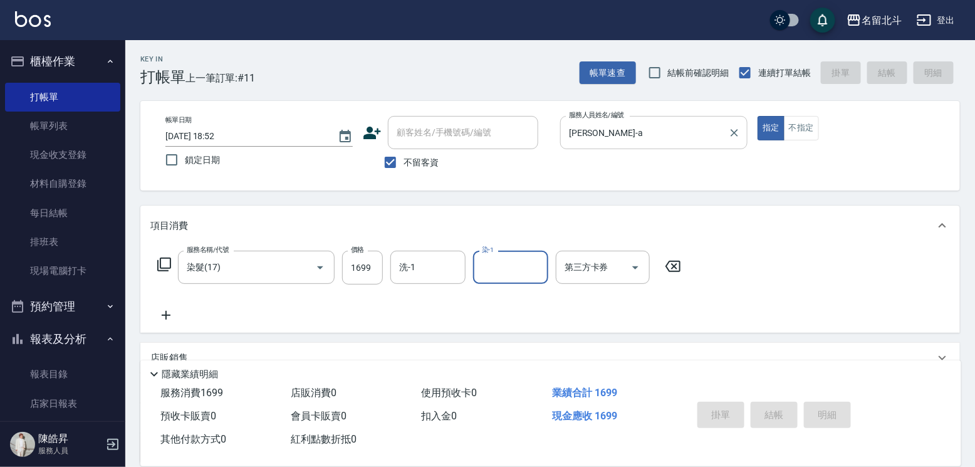
type input "[DATE] 18:53"
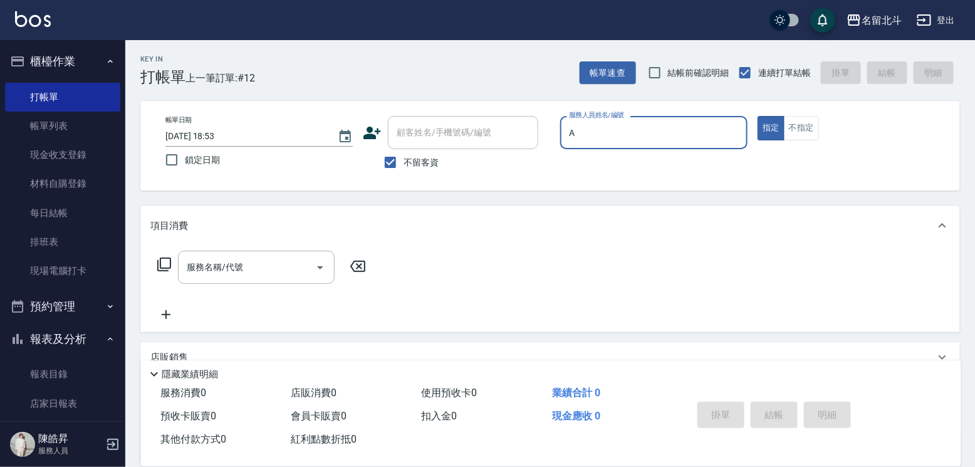
type input "[PERSON_NAME]-a"
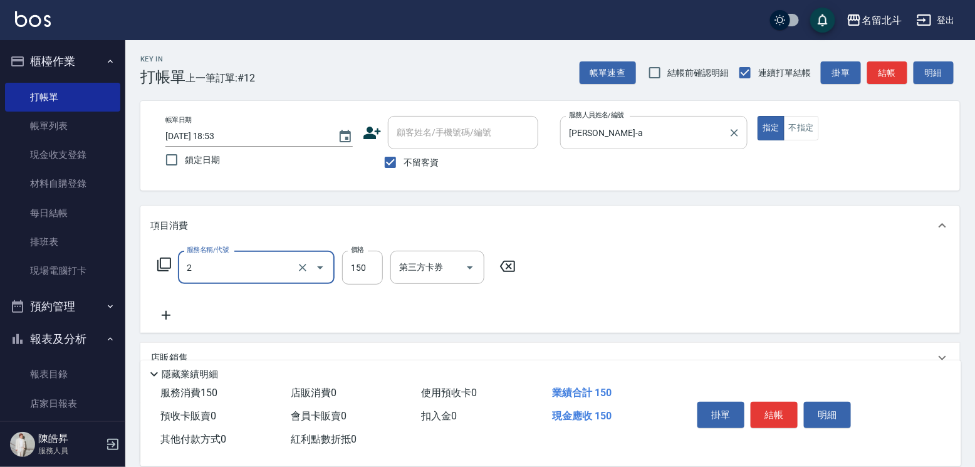
type input "一般洗髮(2)"
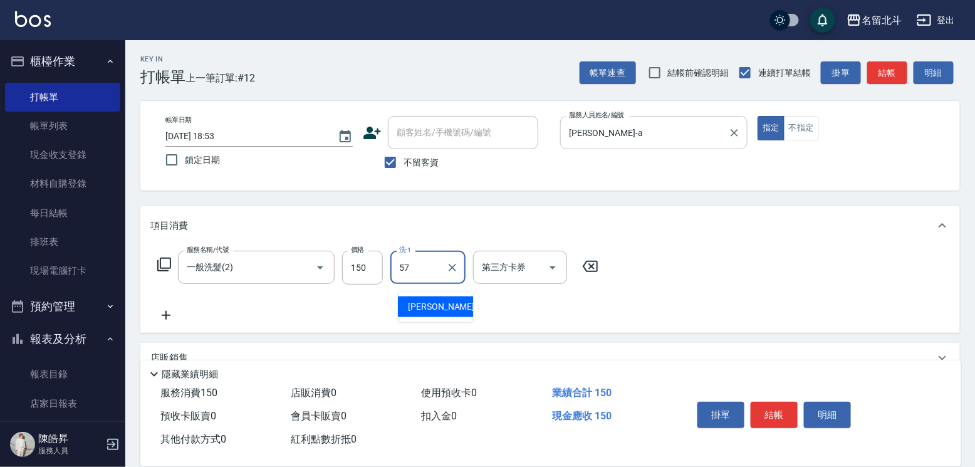
type input "[PERSON_NAME]-57"
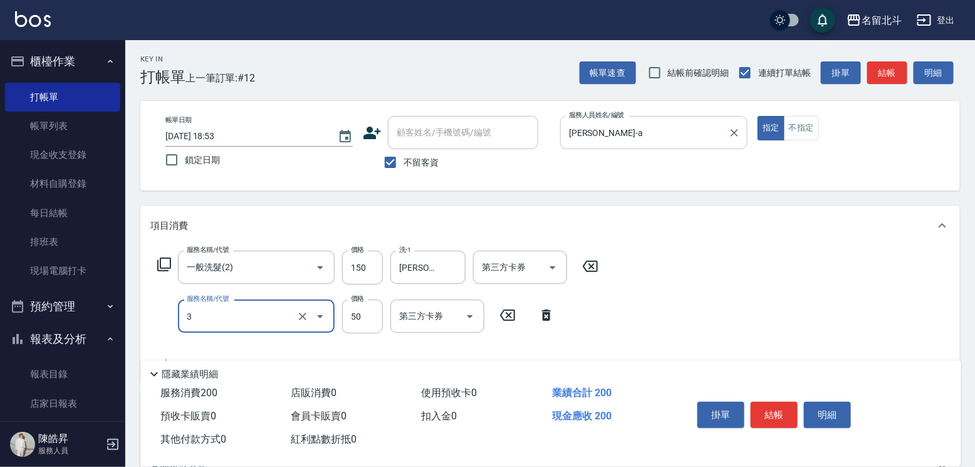
type input "精油(3)"
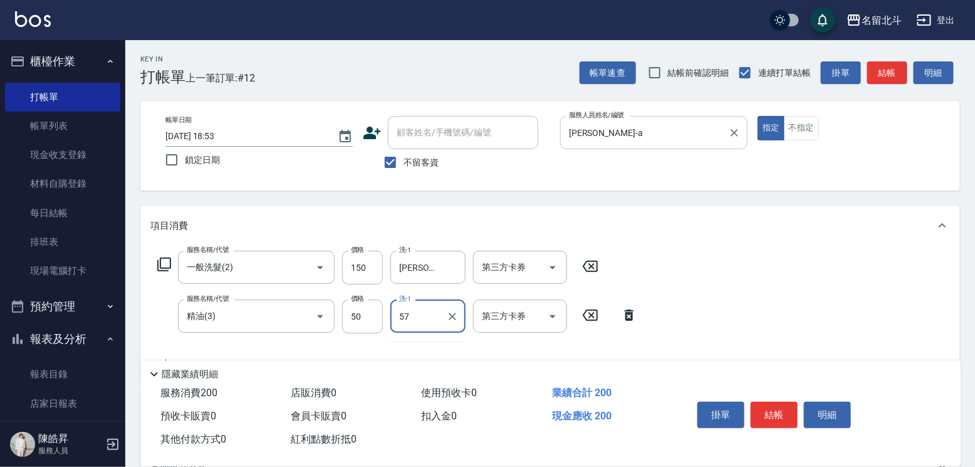
type input "[PERSON_NAME]-57"
type input "瞬間保養(4)"
type input "[PERSON_NAME]-57"
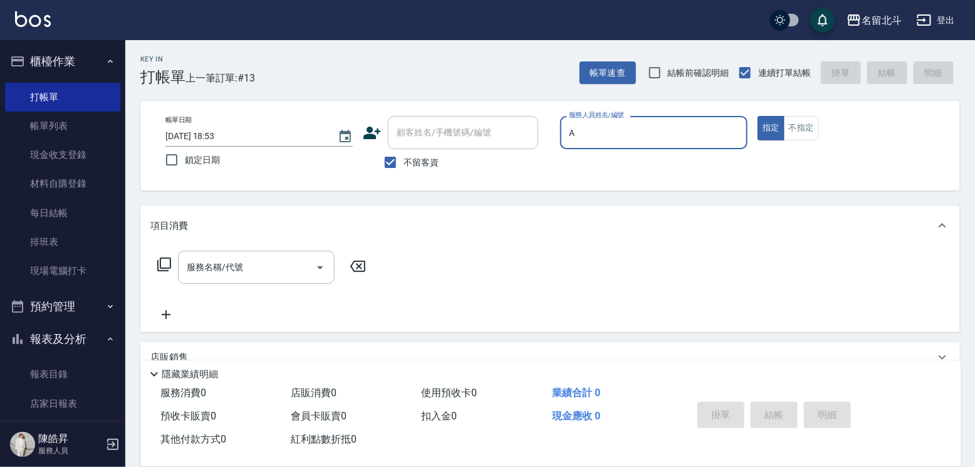
type input "[PERSON_NAME]-a"
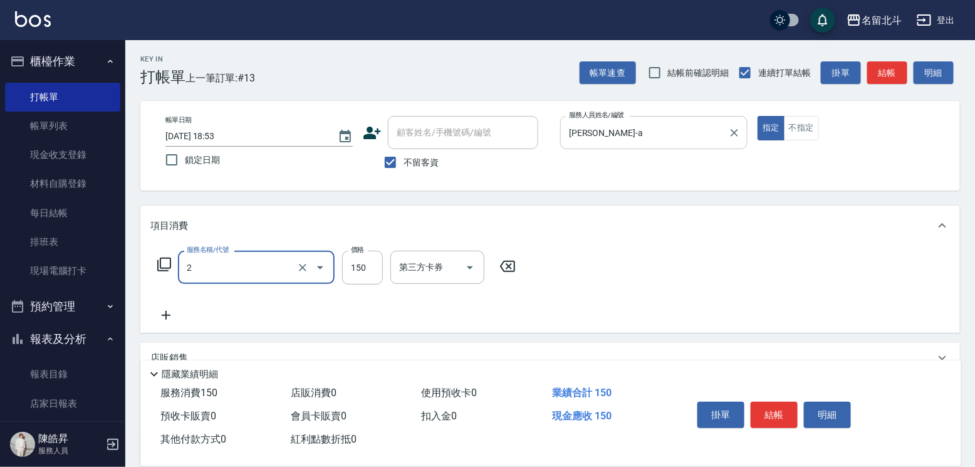
type input "一般洗髮(2)"
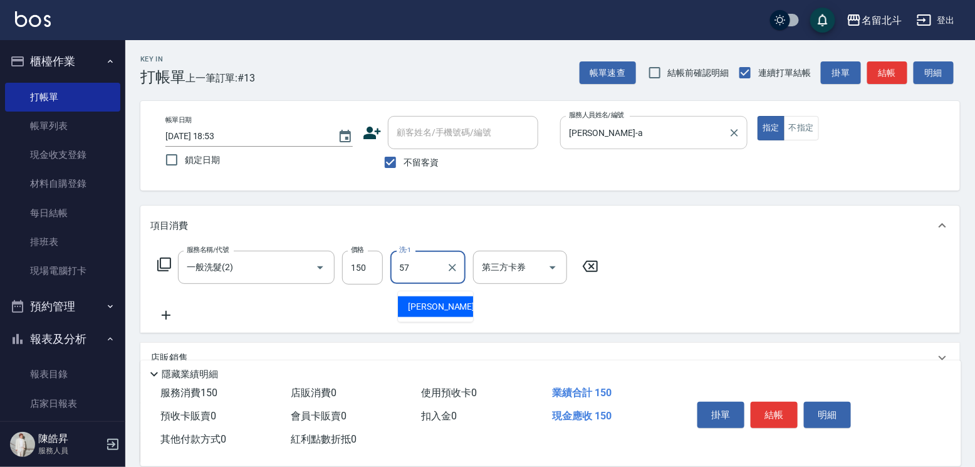
type input "[PERSON_NAME]-57"
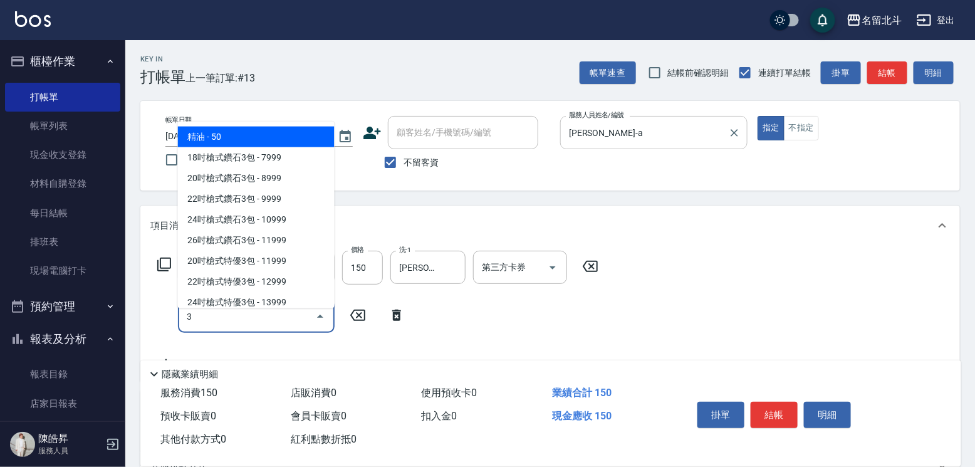
type input "精油(3)"
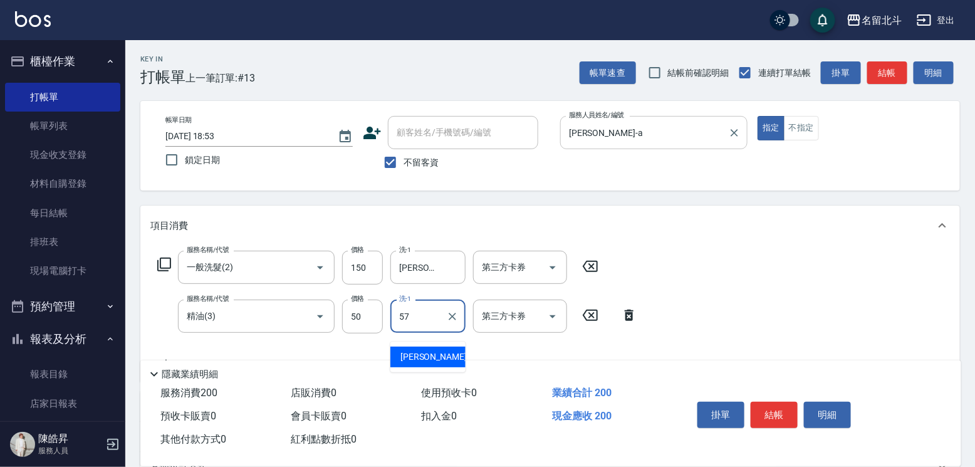
type input "[PERSON_NAME]-57"
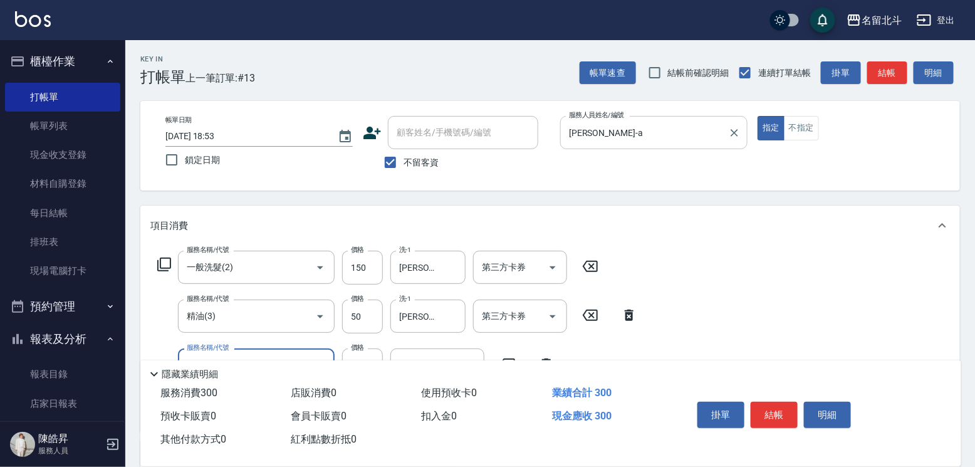
type input "剪髮(1)"
type input "200"
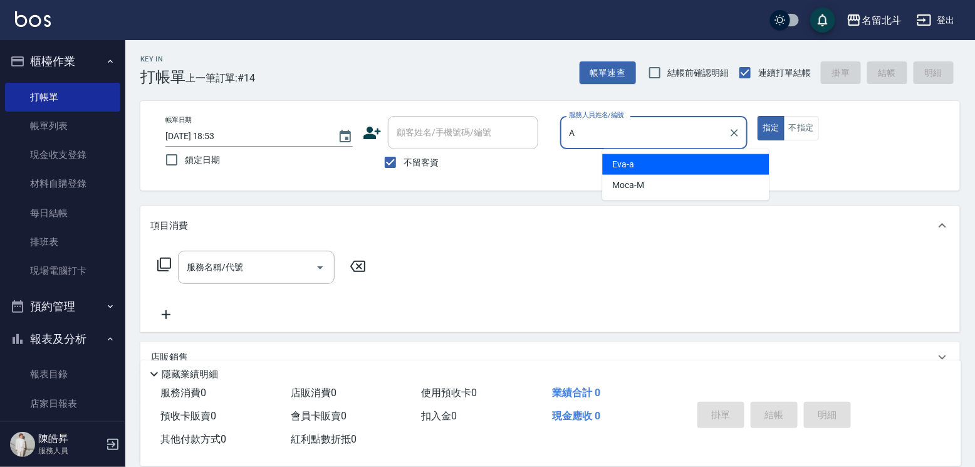
type input "[PERSON_NAME]-a"
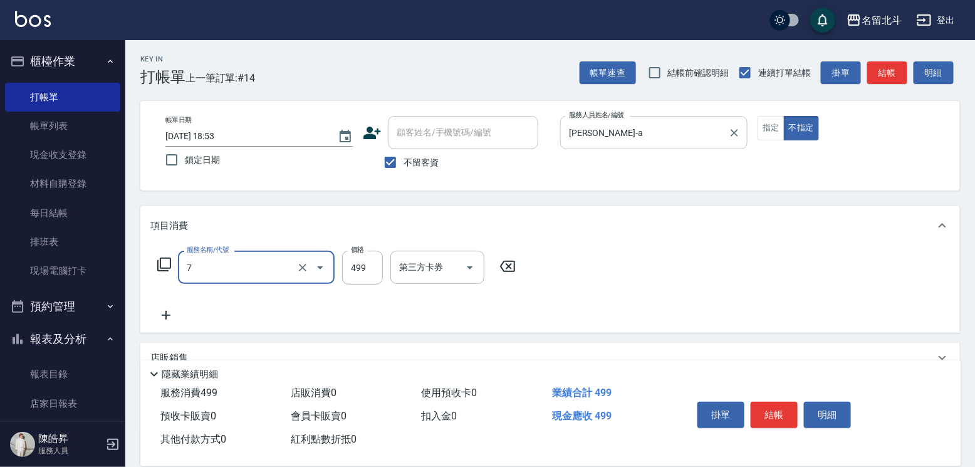
type input "去角質洗髮(7)"
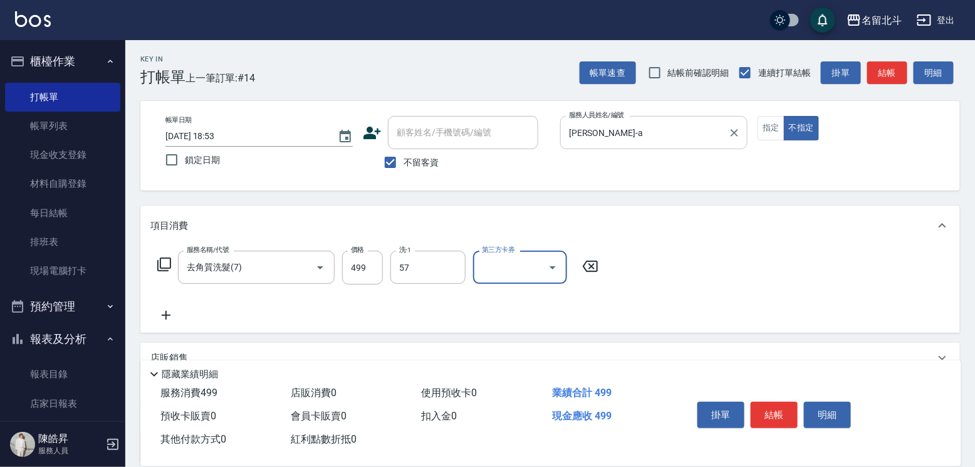
type input "[PERSON_NAME]-57"
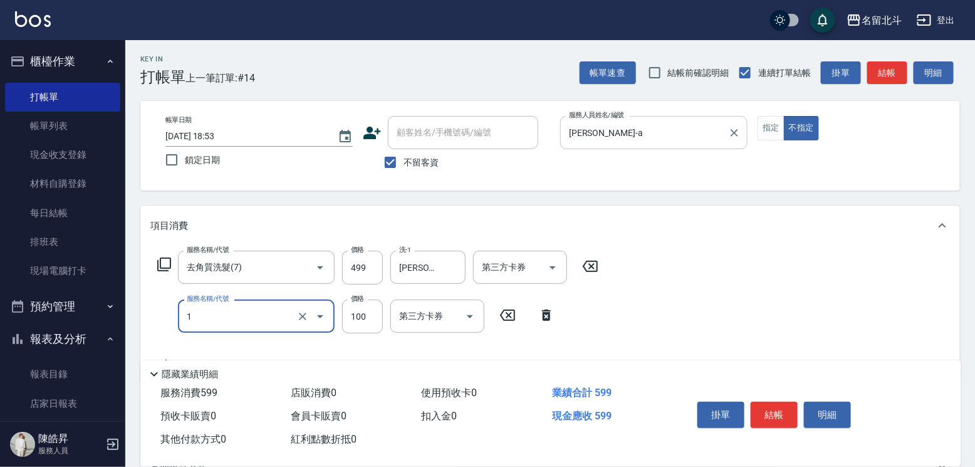
type input "剪髮(1)"
type input "150"
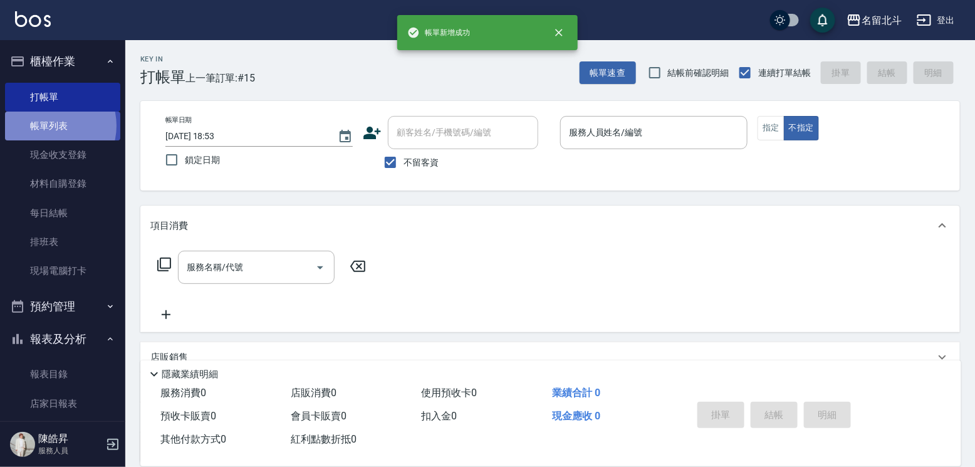
click at [49, 128] on link "帳單列表" at bounding box center [62, 126] width 115 height 29
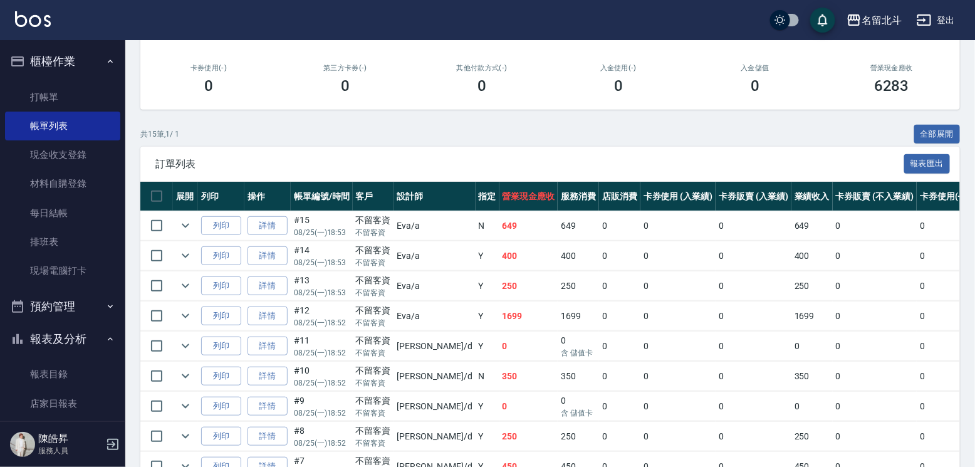
scroll to position [188, 0]
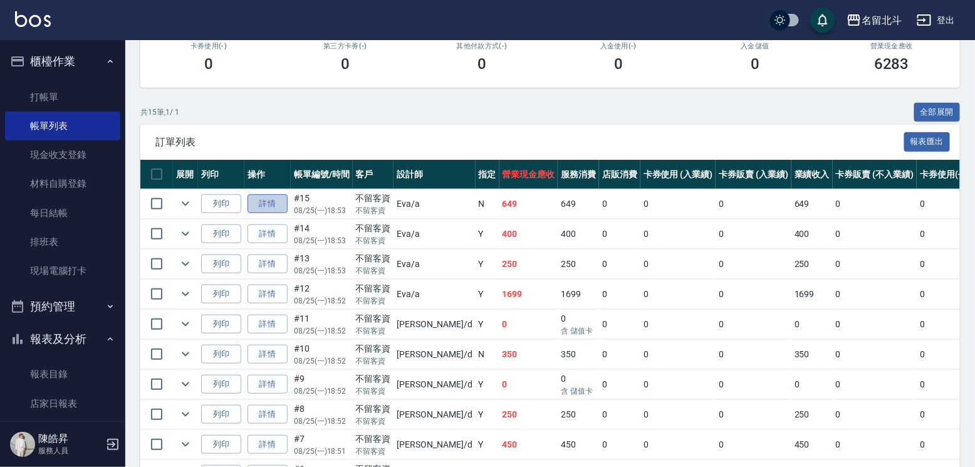
click at [276, 214] on link "詳情" at bounding box center [267, 203] width 40 height 19
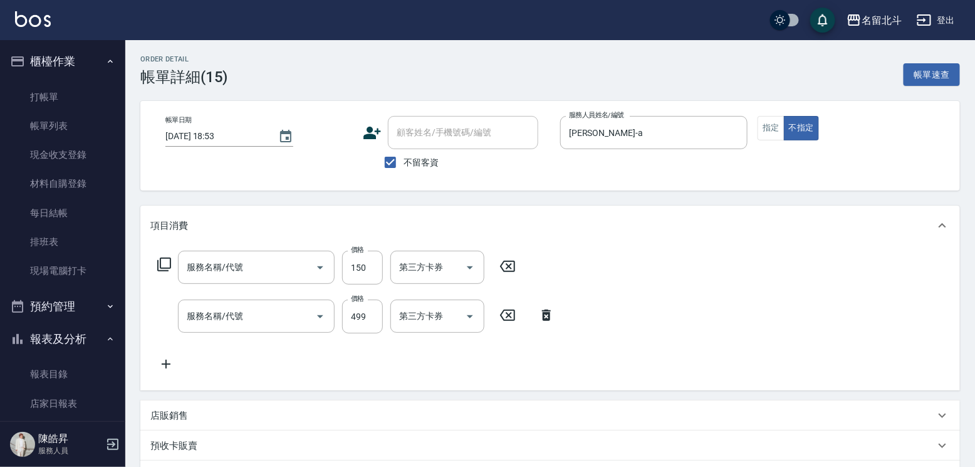
checkbox input "true"
type input "[PERSON_NAME]-a"
type input "剪髮(1)"
type input "去角質洗髮(7)"
click at [632, 321] on icon at bounding box center [629, 314] width 9 height 11
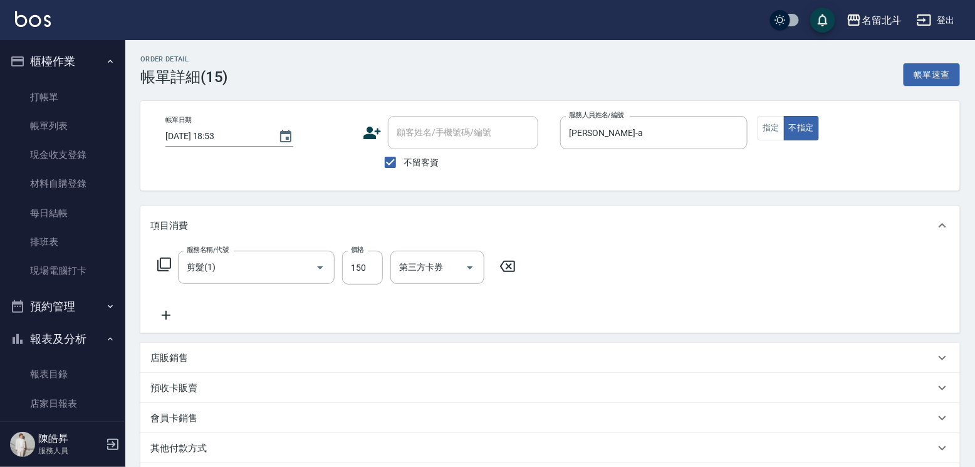
click at [177, 323] on icon at bounding box center [165, 315] width 31 height 15
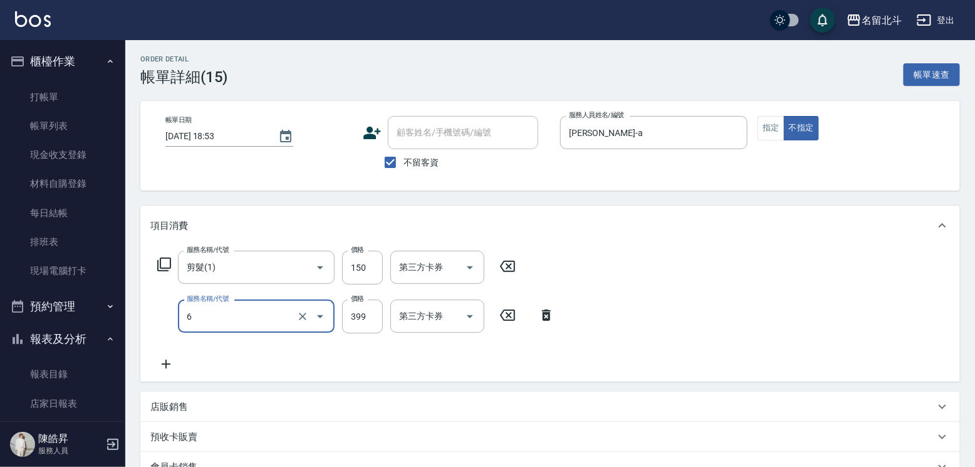
type input "海鹽SPA(6)"
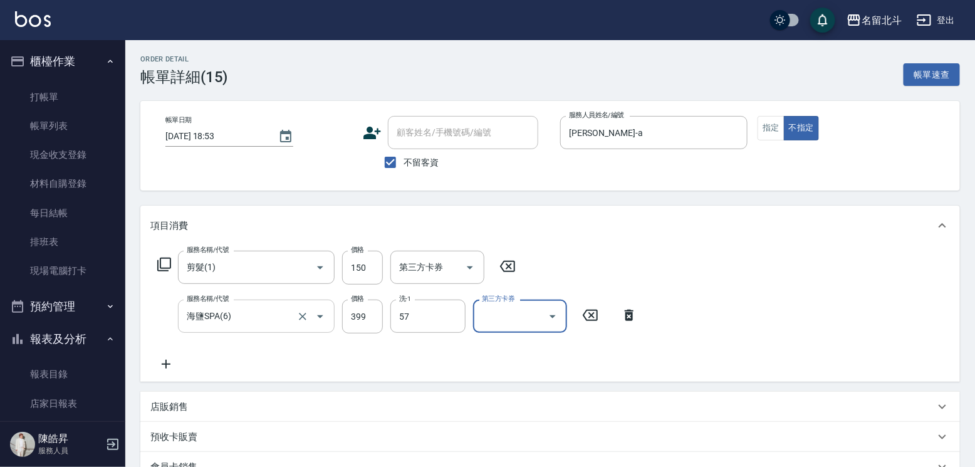
type input "[PERSON_NAME]-57"
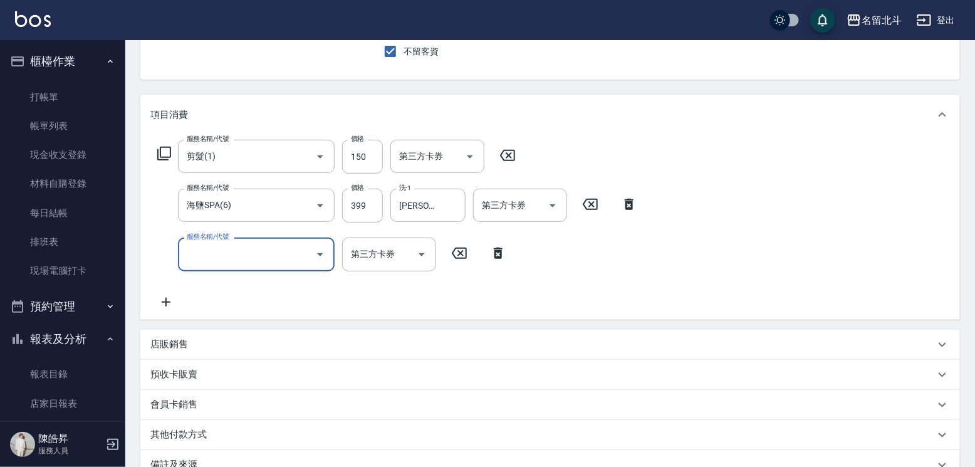
scroll to position [294, 0]
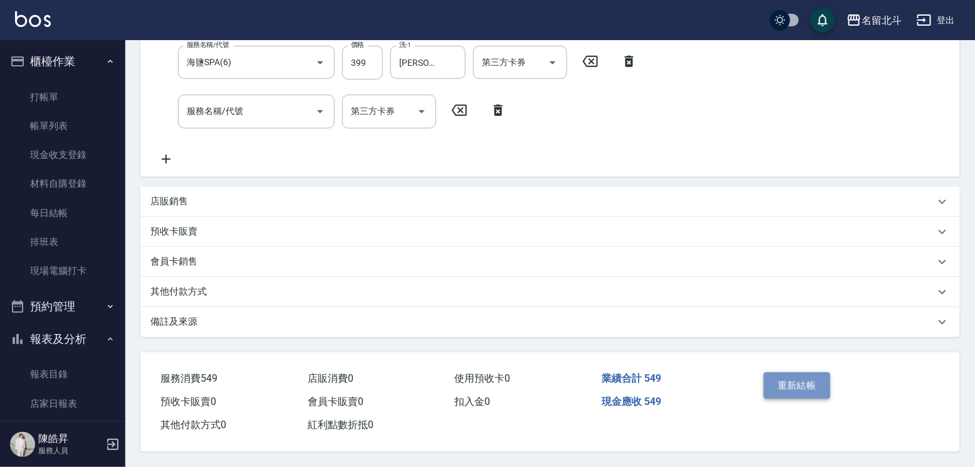
click at [821, 372] on button "重新結帳" at bounding box center [797, 385] width 66 height 26
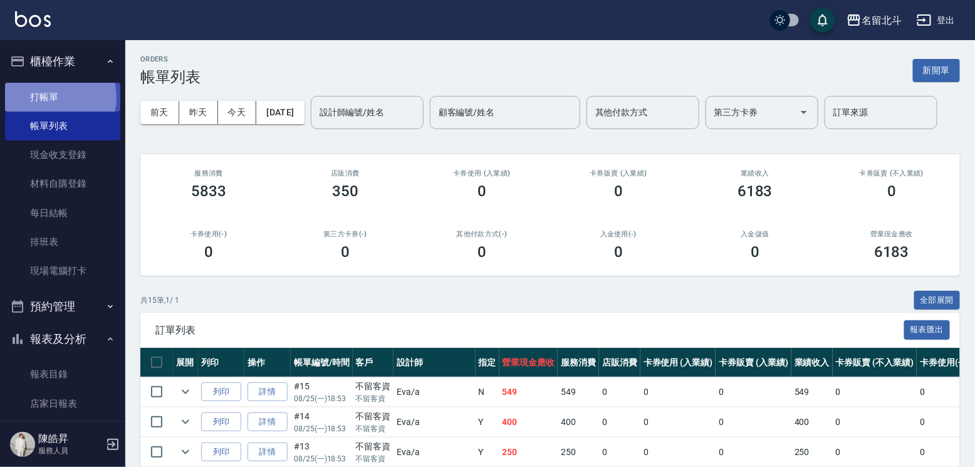
click at [56, 100] on link "打帳單" at bounding box center [62, 97] width 115 height 29
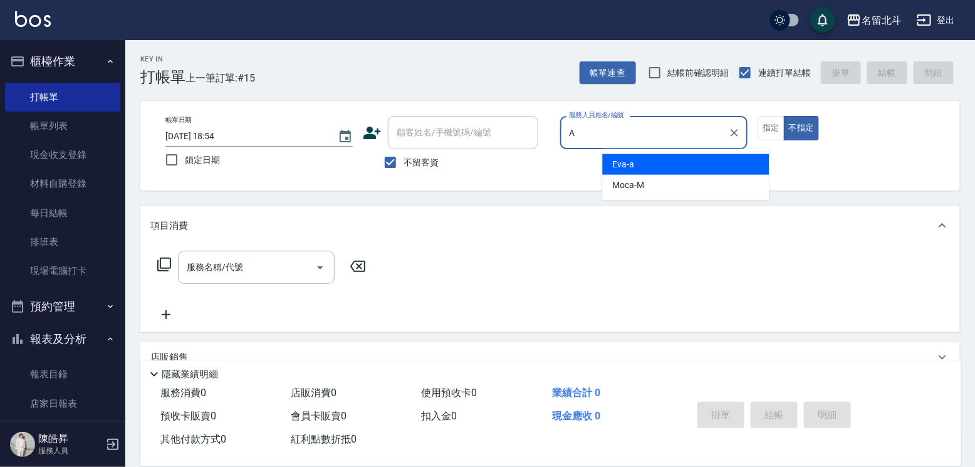
type input "[PERSON_NAME]-a"
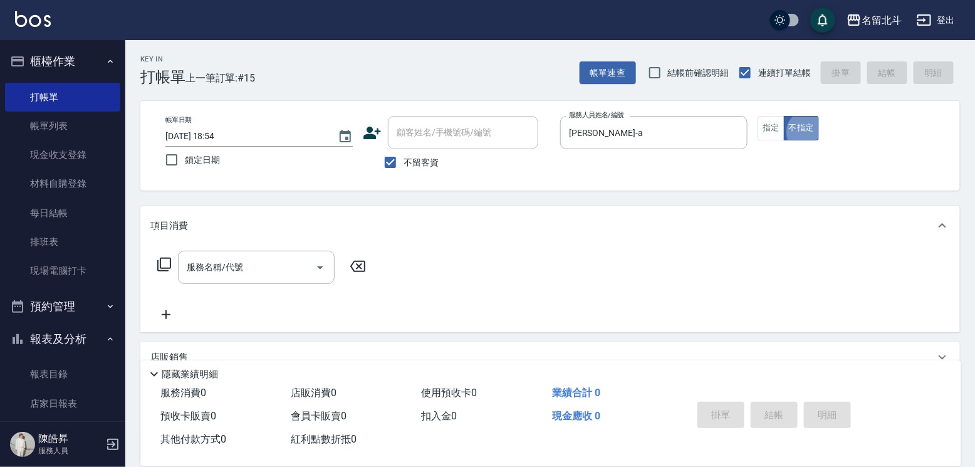
type button "false"
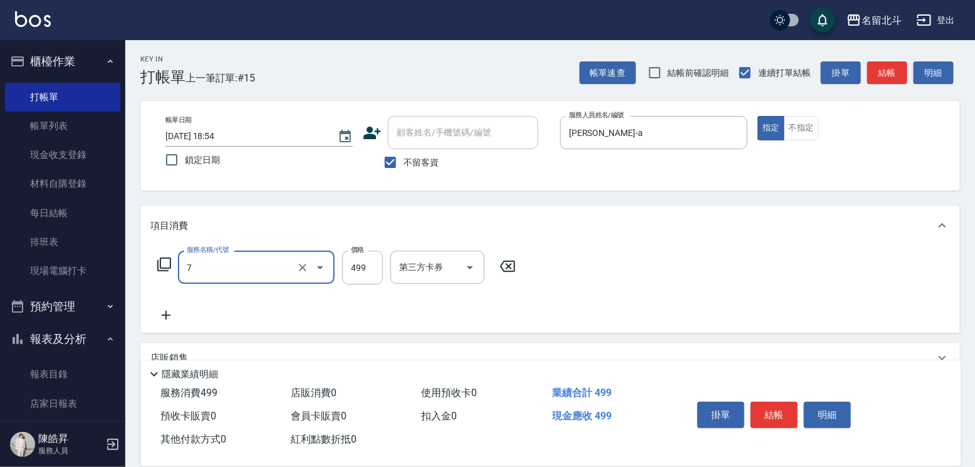
type input "去角質洗髮(7)"
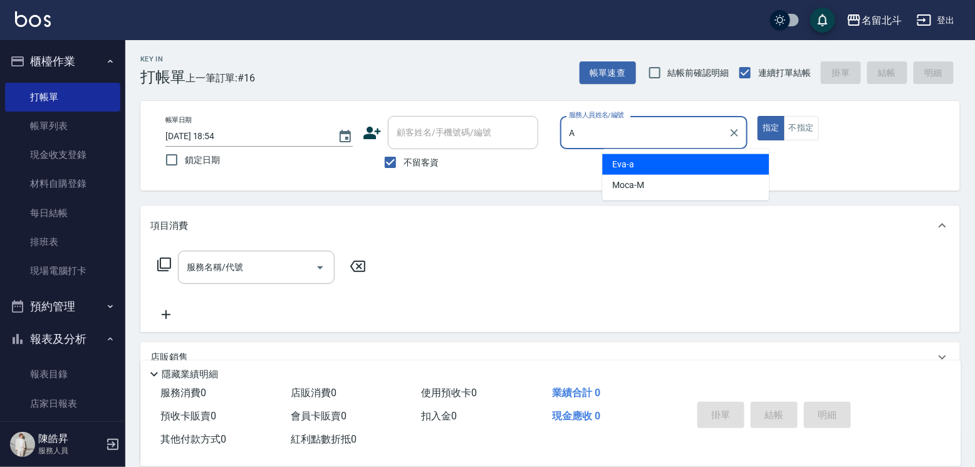
type input "[PERSON_NAME]-a"
type button "true"
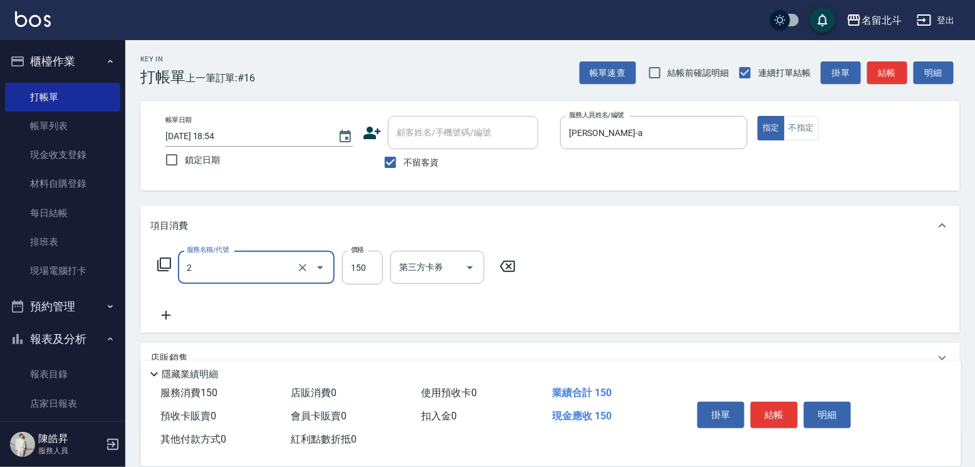
type input "一般洗髮(2)"
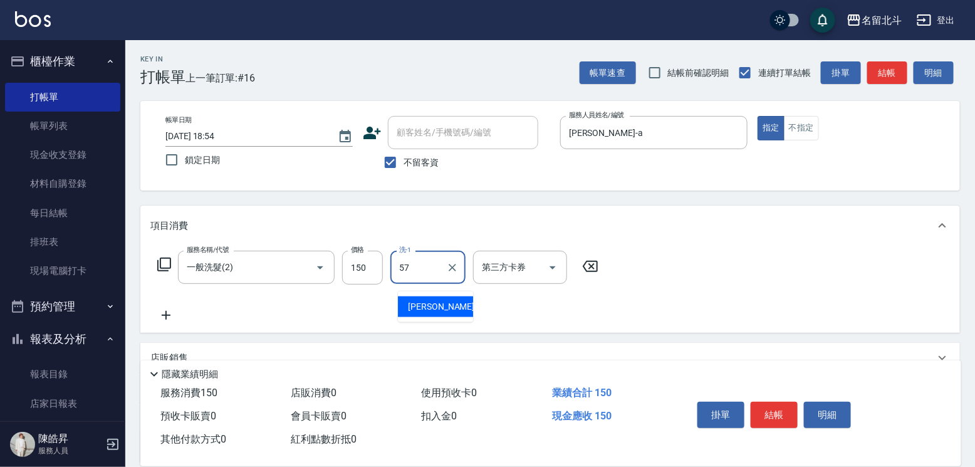
type input "[PERSON_NAME]-57"
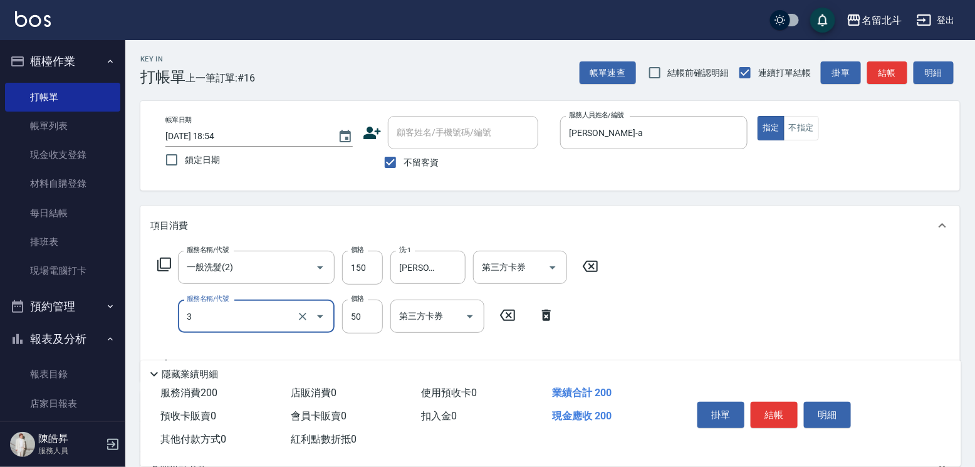
type input "精油(3)"
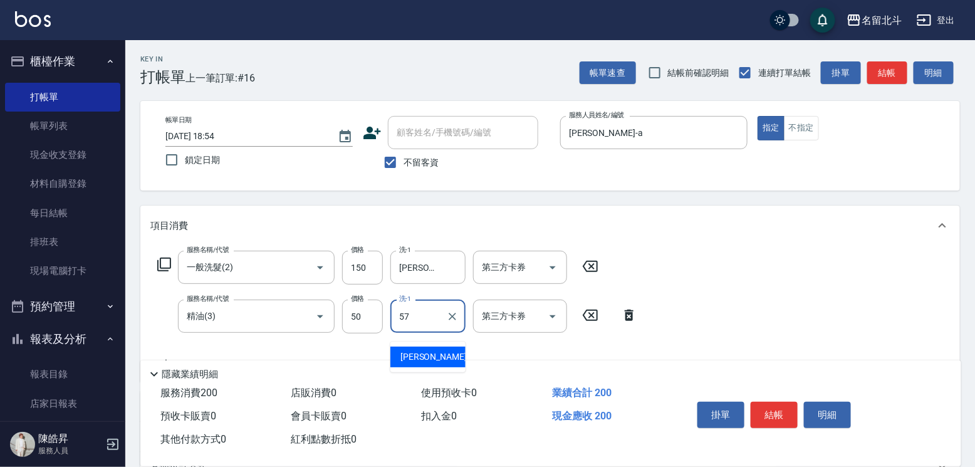
type input "[PERSON_NAME]-57"
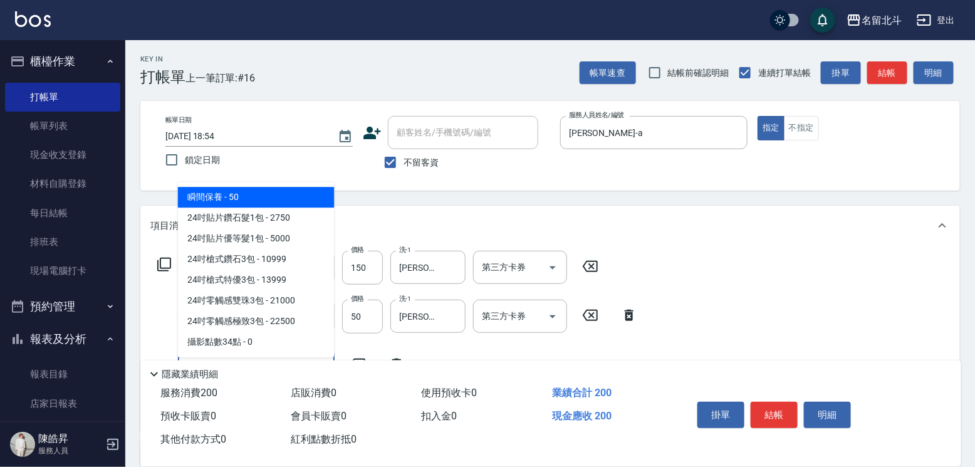
type input "瞬間保養(4)"
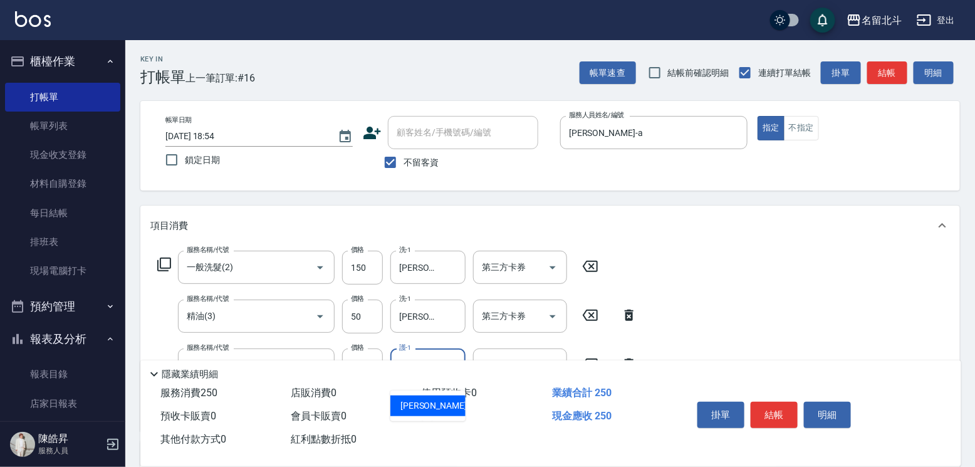
type input "[PERSON_NAME]-57"
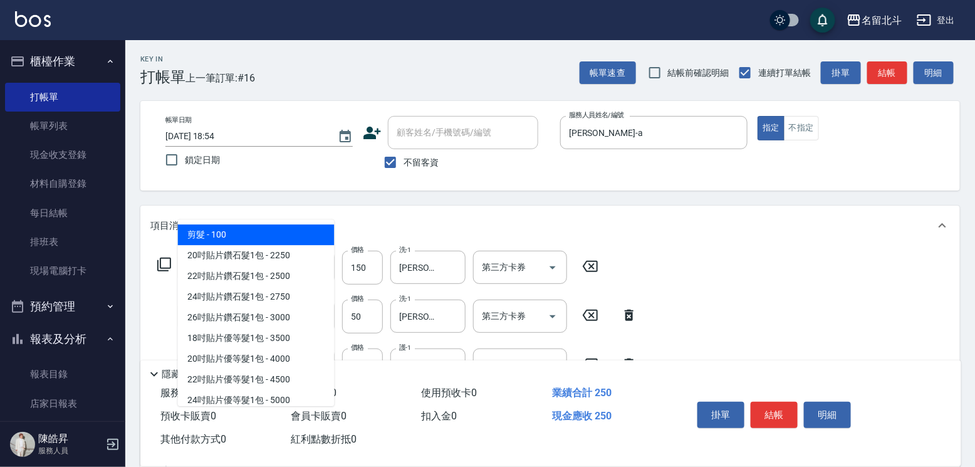
type input "剪髮(1)"
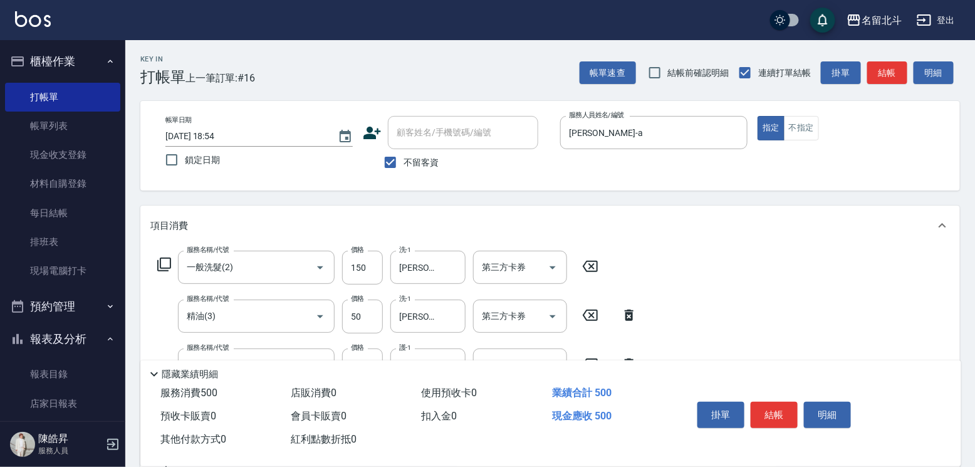
type input "250"
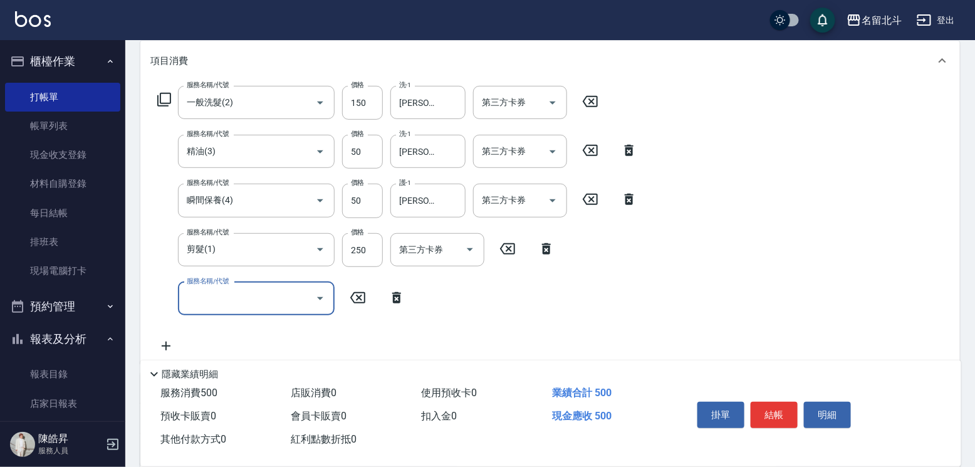
scroll to position [266, 0]
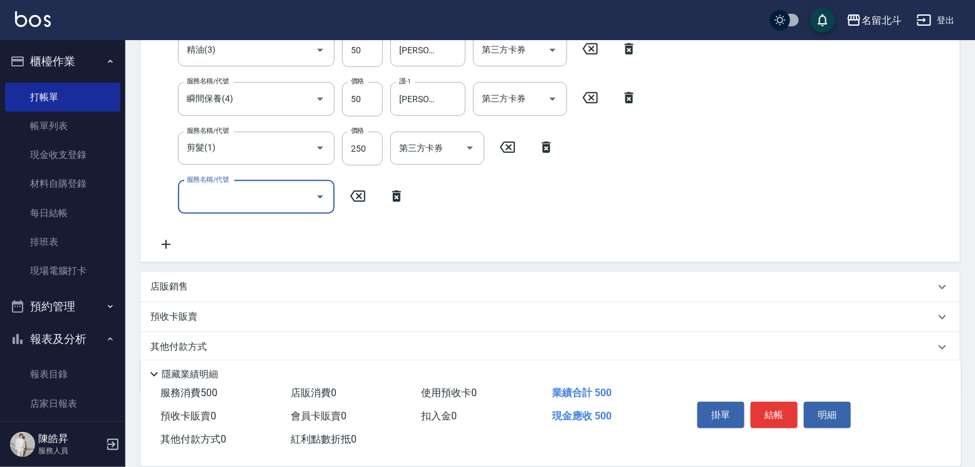
click at [401, 202] on icon at bounding box center [396, 195] width 9 height 11
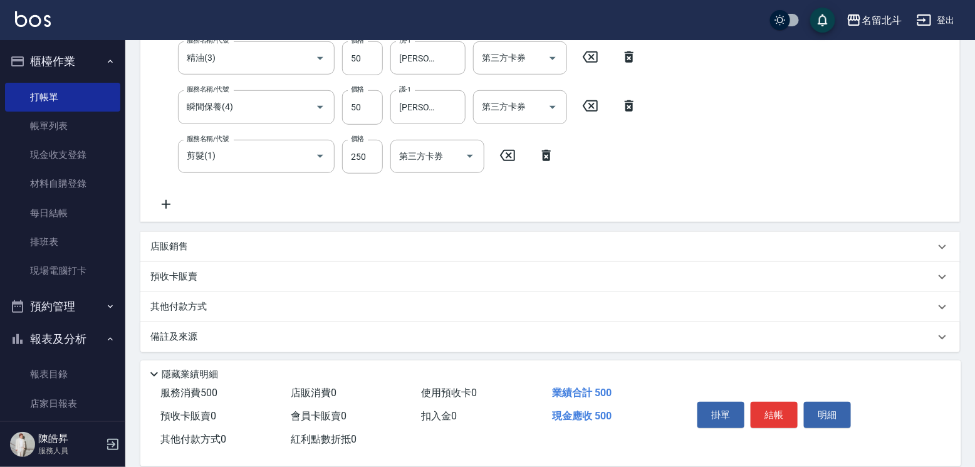
scroll to position [78, 0]
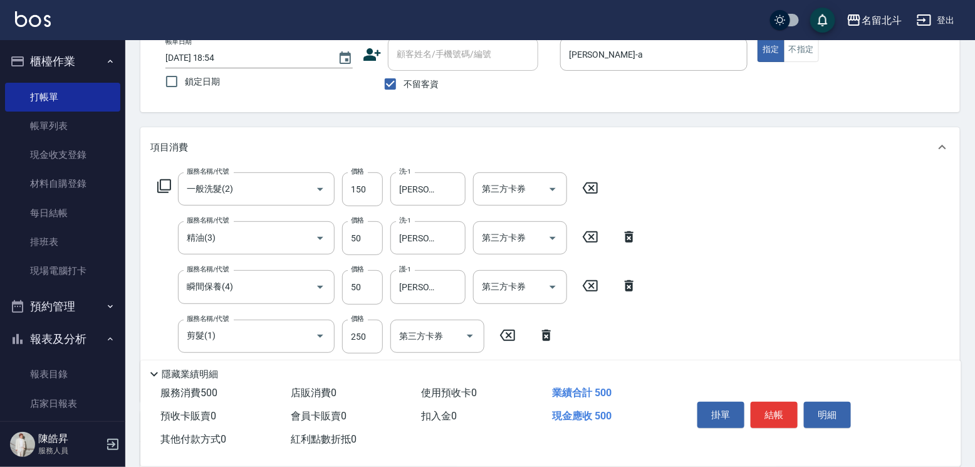
click at [627, 293] on icon at bounding box center [628, 285] width 31 height 15
type input "剪髮(1)"
type input "250"
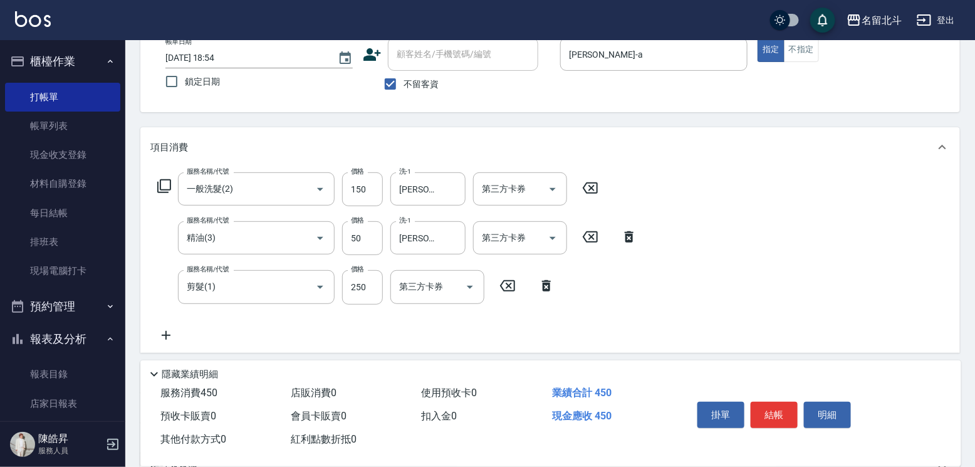
click at [635, 244] on icon at bounding box center [628, 236] width 31 height 15
type input "剪髮(1)"
type input "250"
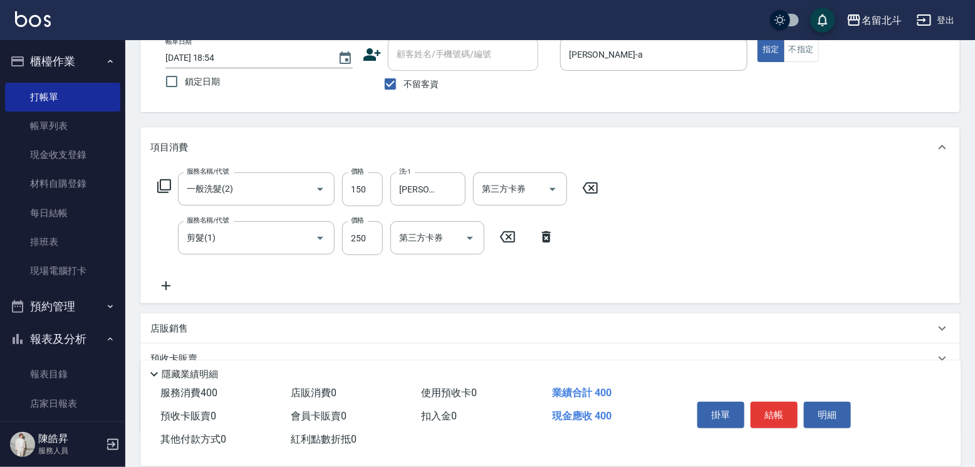
click at [600, 194] on icon at bounding box center [590, 187] width 31 height 15
click at [361, 247] on input "250" at bounding box center [362, 238] width 41 height 34
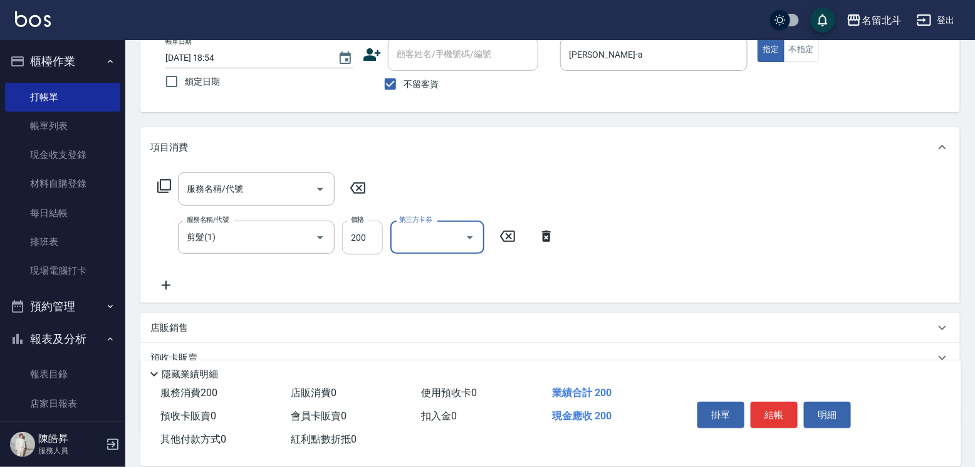
click at [359, 254] on input "200" at bounding box center [362, 238] width 41 height 34
type input "100"
click at [271, 191] on input "服務名稱/代號" at bounding box center [247, 189] width 127 height 22
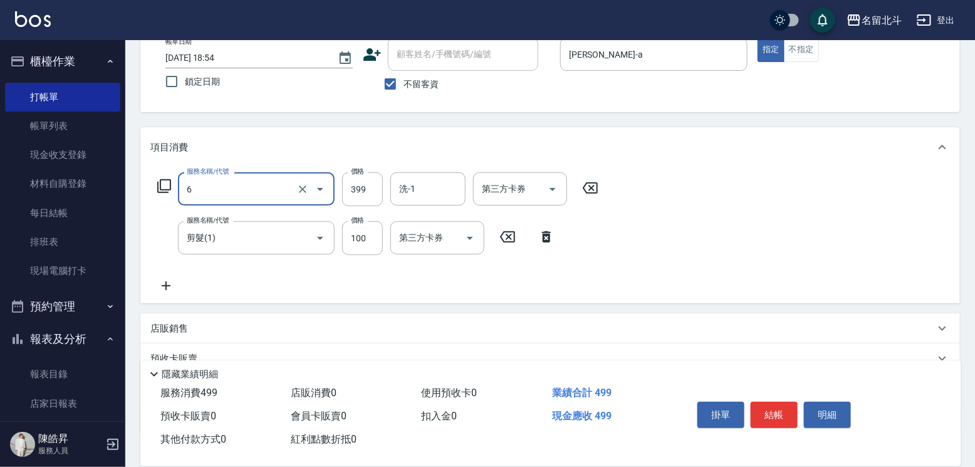
type input "海鹽SPA(6)"
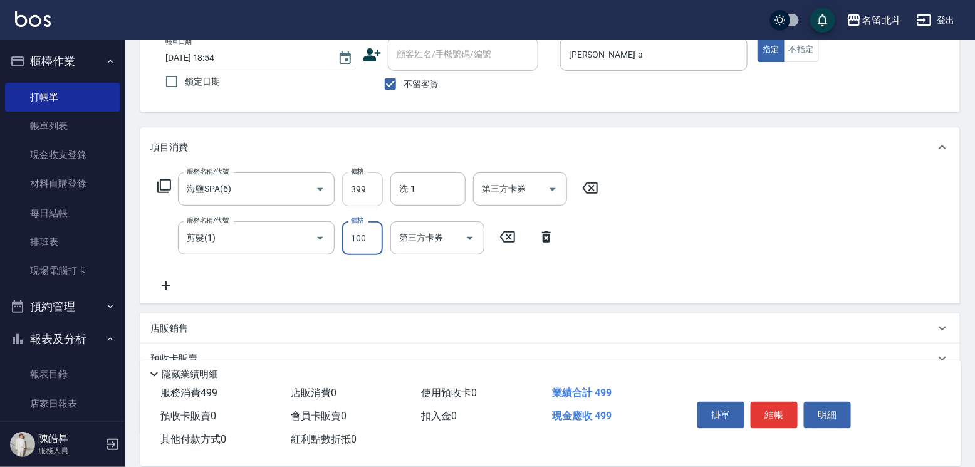
click at [376, 204] on input "399" at bounding box center [362, 189] width 41 height 34
type input "400"
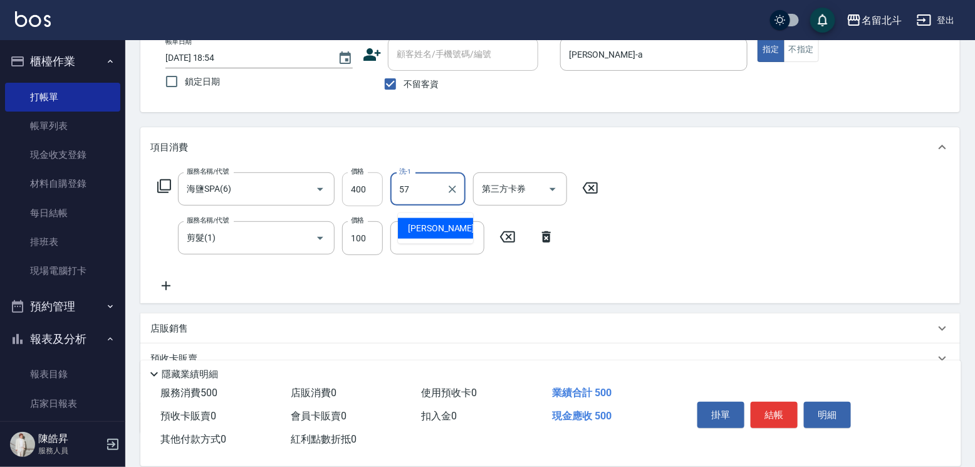
type input "[PERSON_NAME]-57"
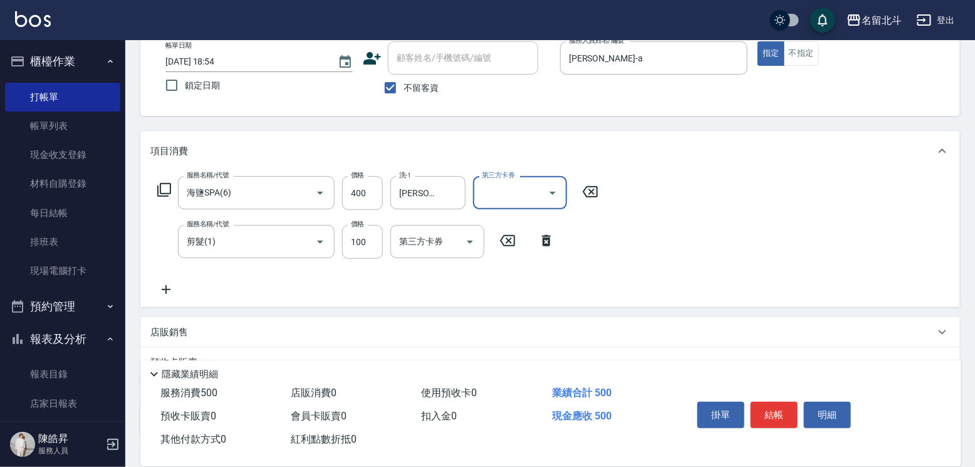
scroll to position [0, 0]
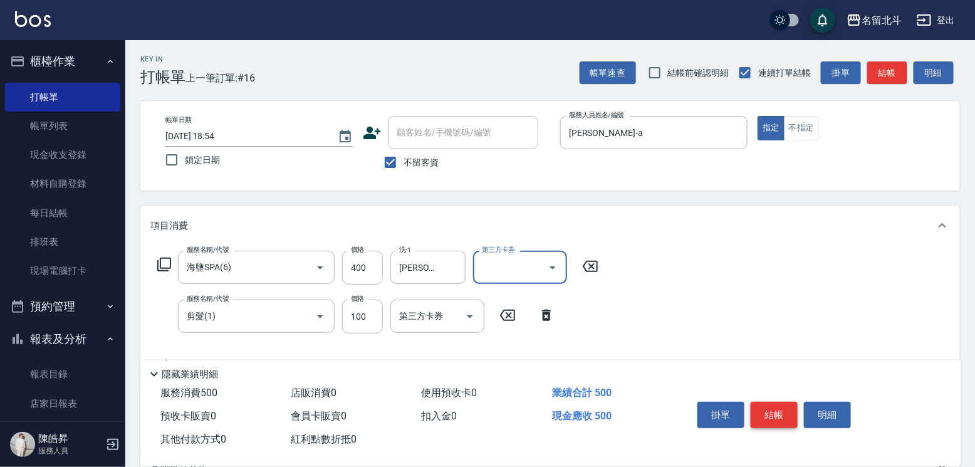
click at [794, 402] on button "結帳" at bounding box center [774, 415] width 47 height 26
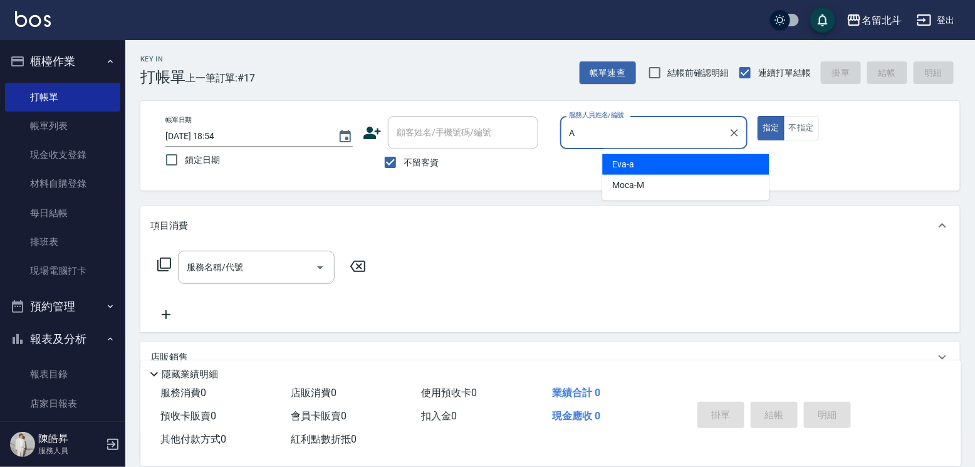
type input "[PERSON_NAME]-a"
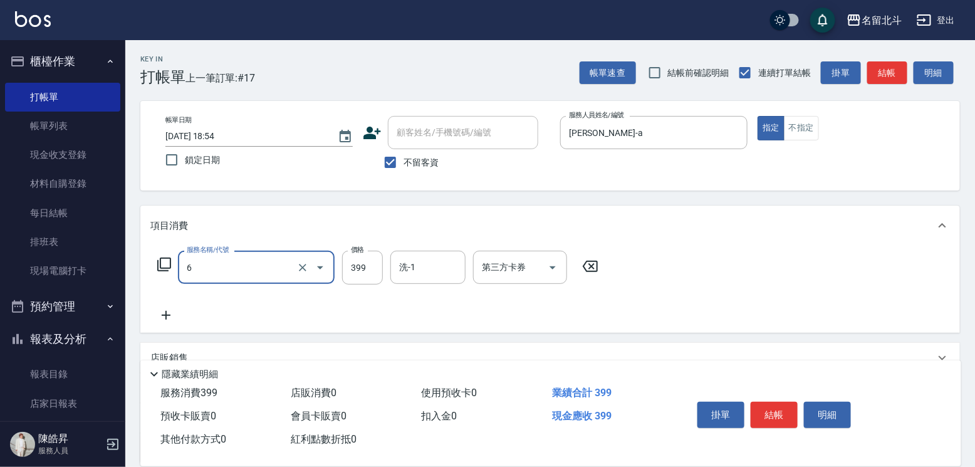
type input "海鹽SPA(6)"
type input "400"
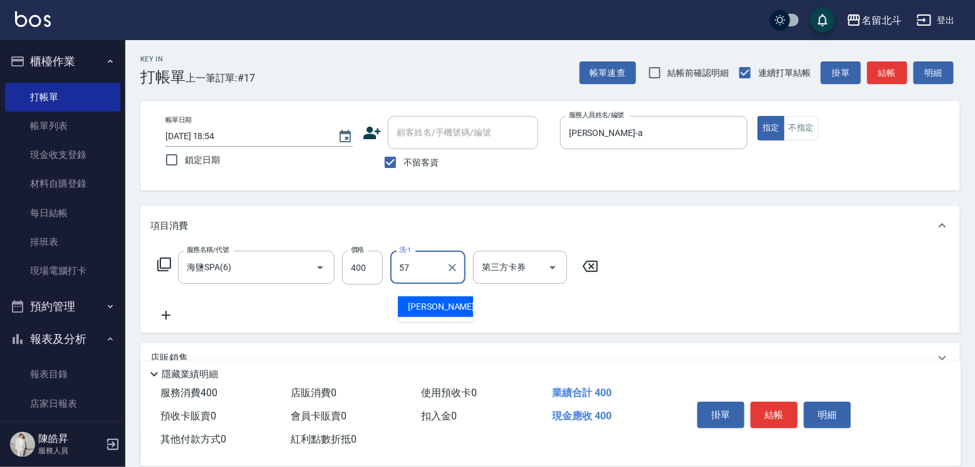
type input "[PERSON_NAME]-57"
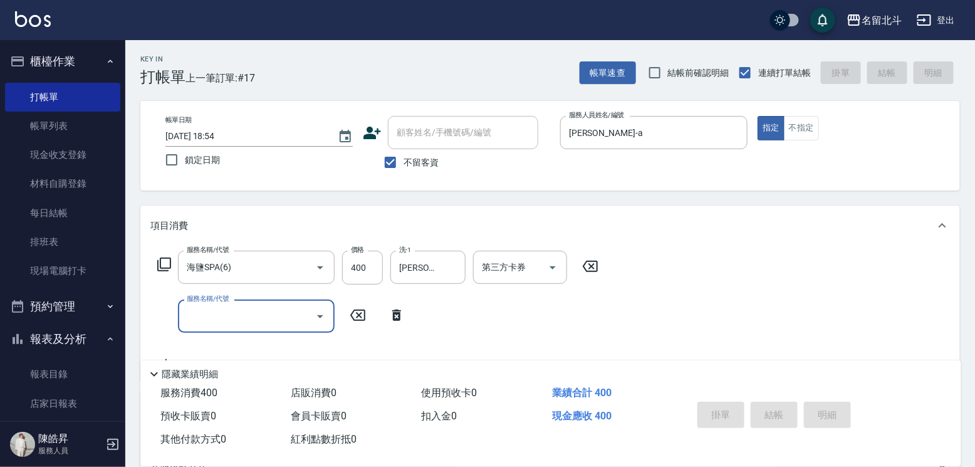
type input "[DATE] 18:55"
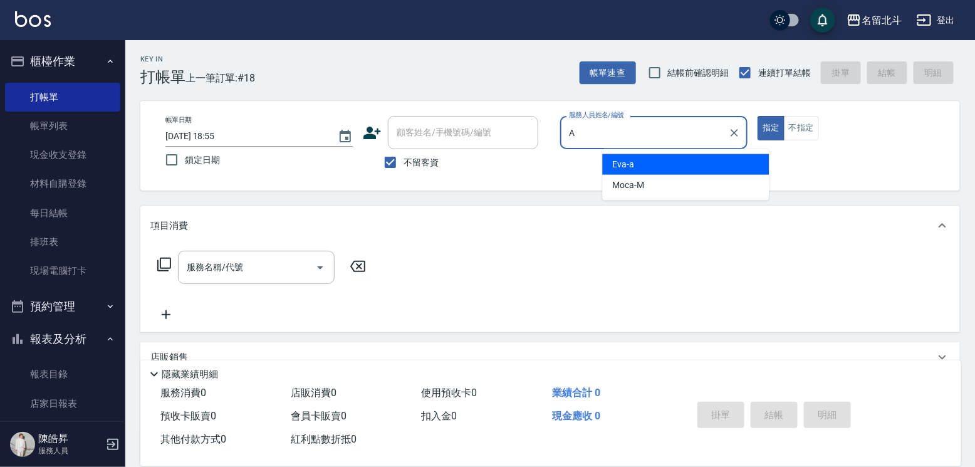
type input "[PERSON_NAME]-a"
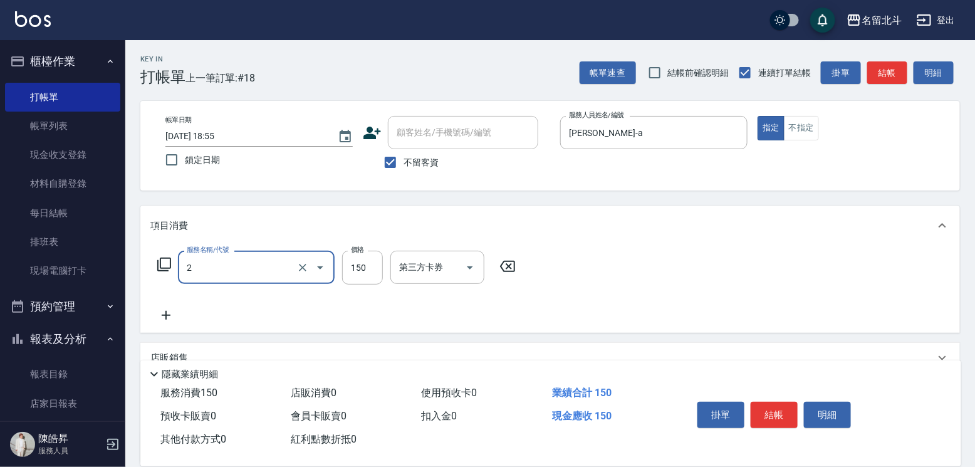
type input "一般洗髮(2)"
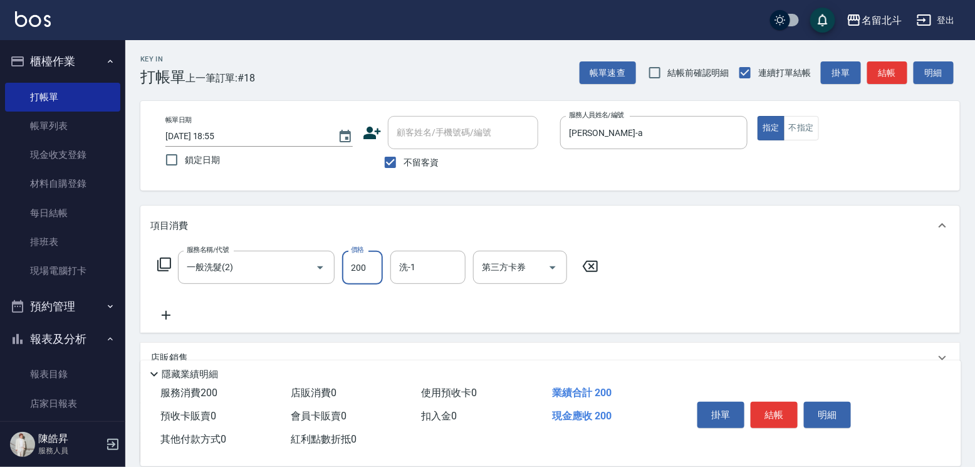
type input "200"
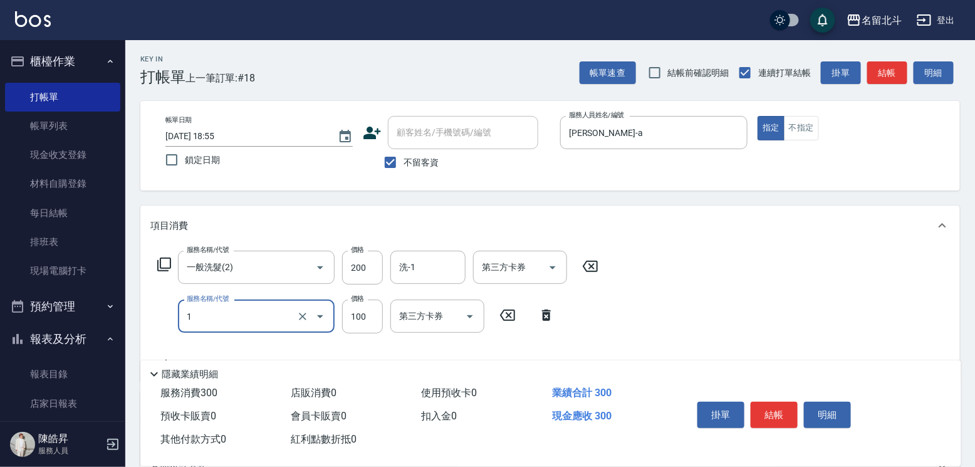
type input "剪髮(1)"
type input "200"
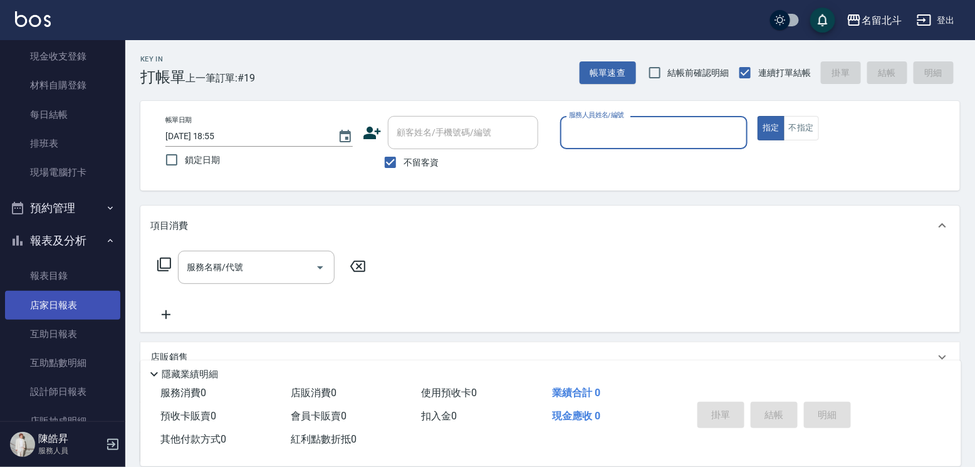
scroll to position [188, 0]
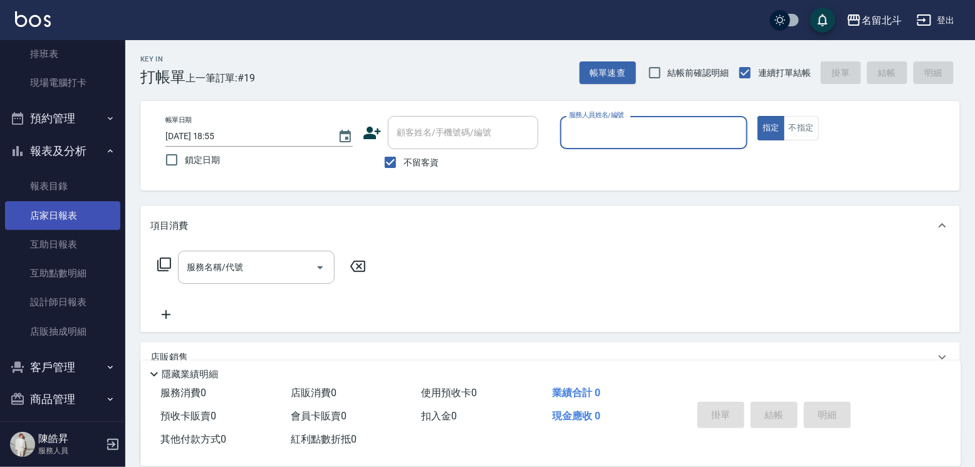
click at [83, 227] on link "店家日報表" at bounding box center [62, 215] width 115 height 29
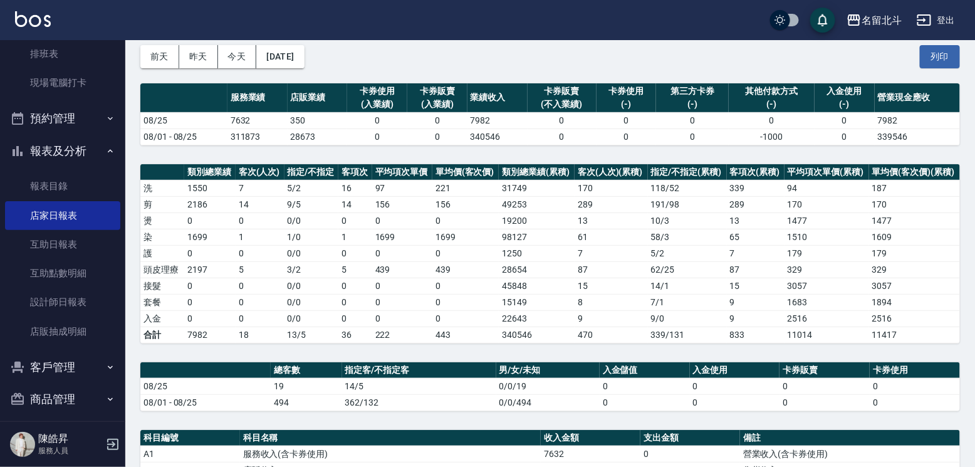
scroll to position [188, 0]
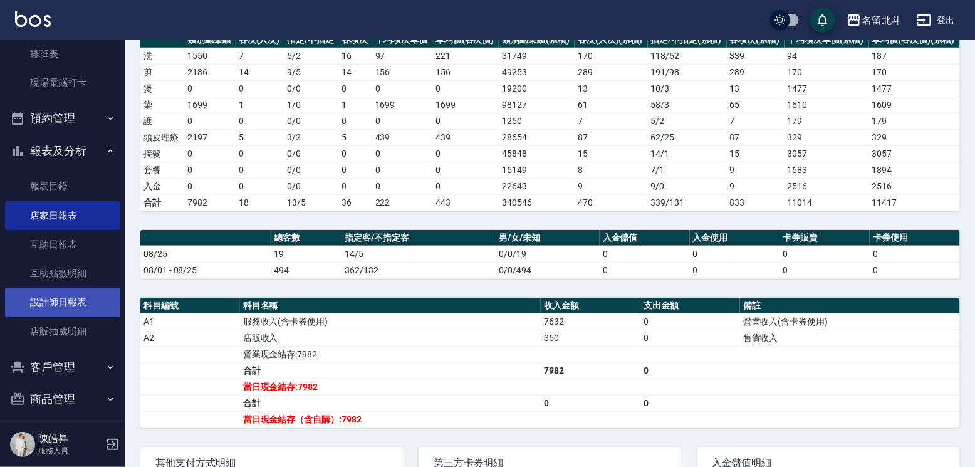
click at [68, 311] on link "設計師日報表" at bounding box center [62, 302] width 115 height 29
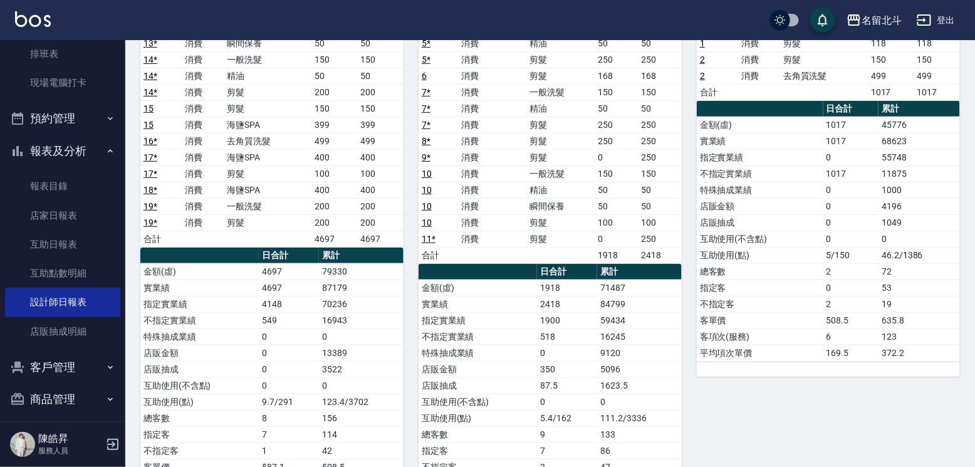
scroll to position [34, 0]
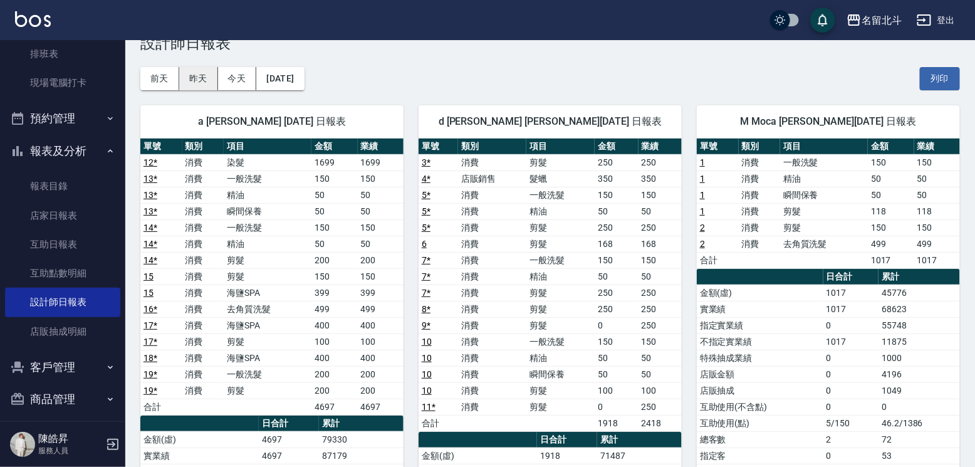
click at [200, 71] on button "昨天" at bounding box center [198, 78] width 39 height 23
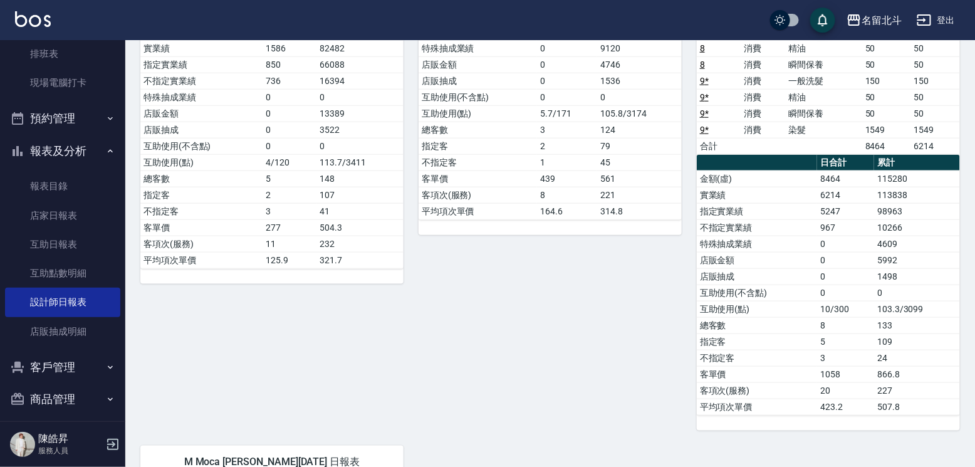
scroll to position [63, 0]
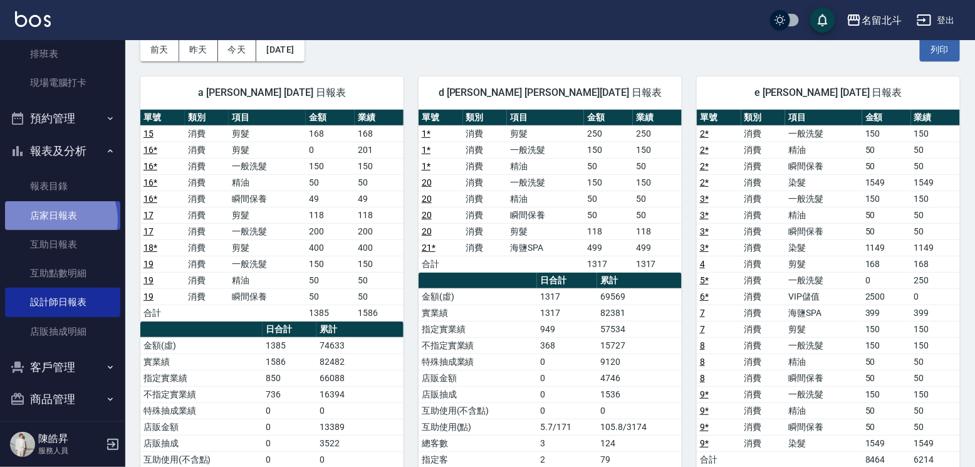
click at [58, 228] on link "店家日報表" at bounding box center [62, 215] width 115 height 29
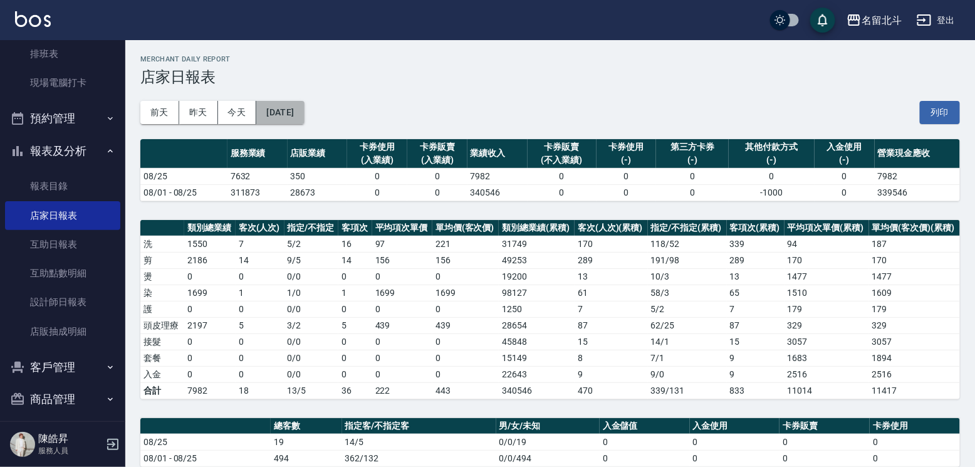
click at [296, 123] on button "[DATE]" at bounding box center [280, 112] width 48 height 23
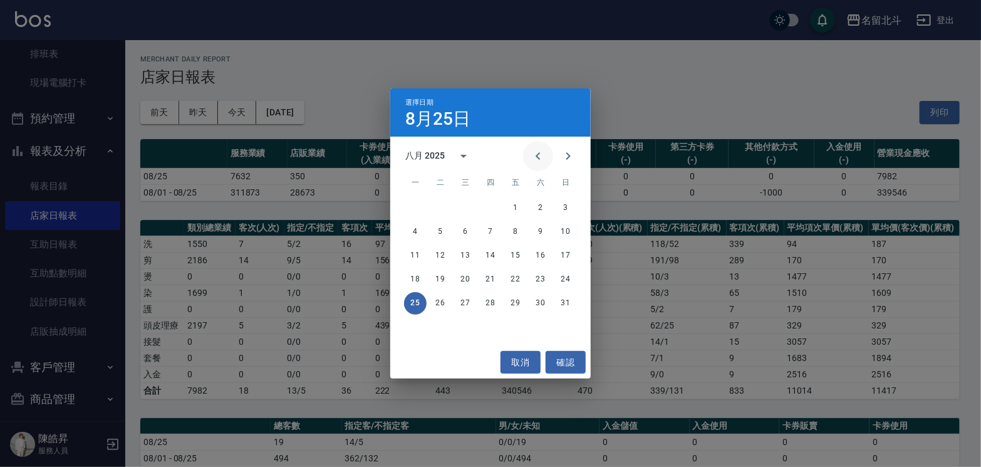
click at [536, 154] on icon "Previous month" at bounding box center [538, 156] width 4 height 8
click at [512, 282] on button "25" at bounding box center [515, 279] width 23 height 23
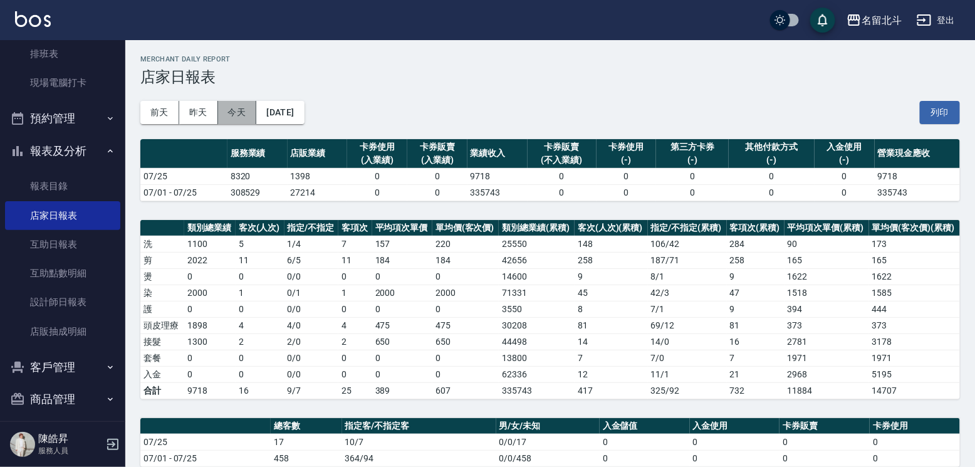
click at [251, 118] on button "今天" at bounding box center [237, 112] width 39 height 23
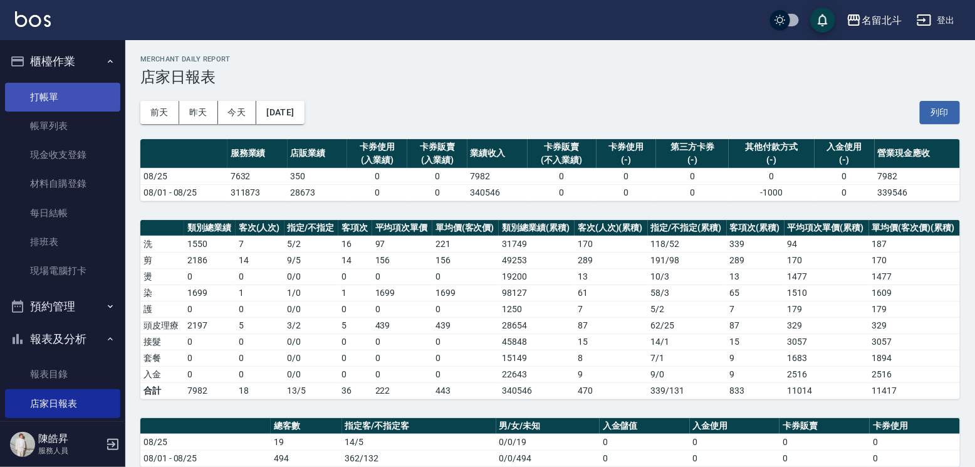
click at [80, 100] on link "打帳單" at bounding box center [62, 97] width 115 height 29
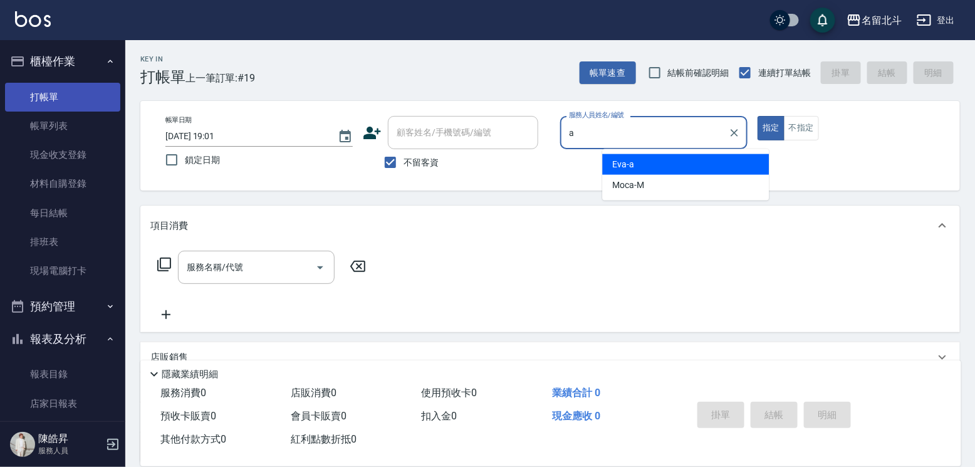
type input "[PERSON_NAME]-a"
type button "true"
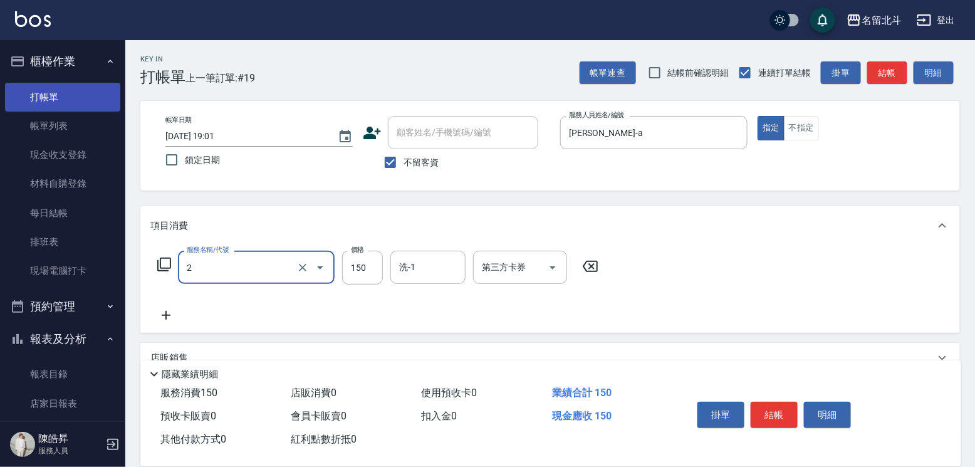
type input "一般洗髮(2)"
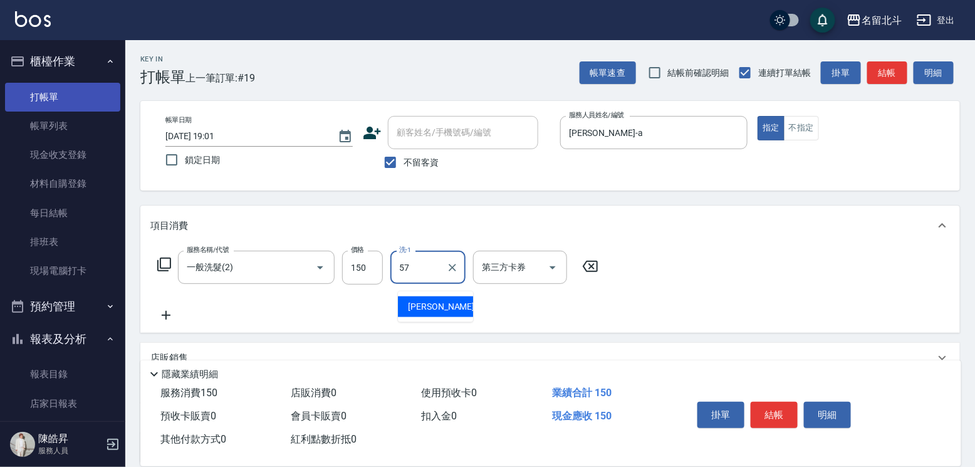
type input "[PERSON_NAME]-57"
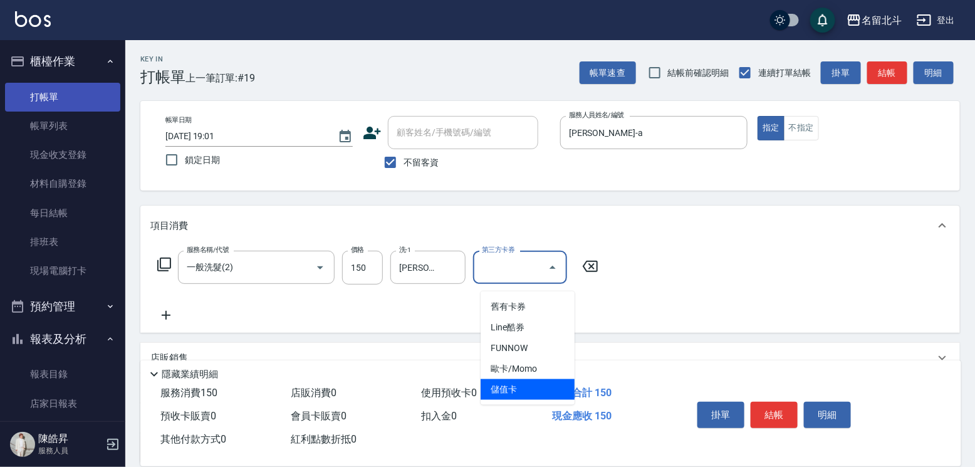
type input "儲值卡"
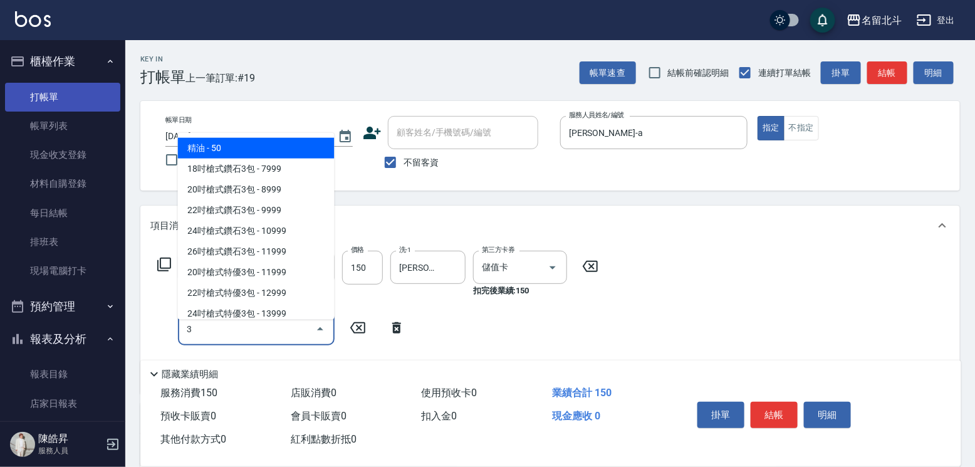
type input "精油(3)"
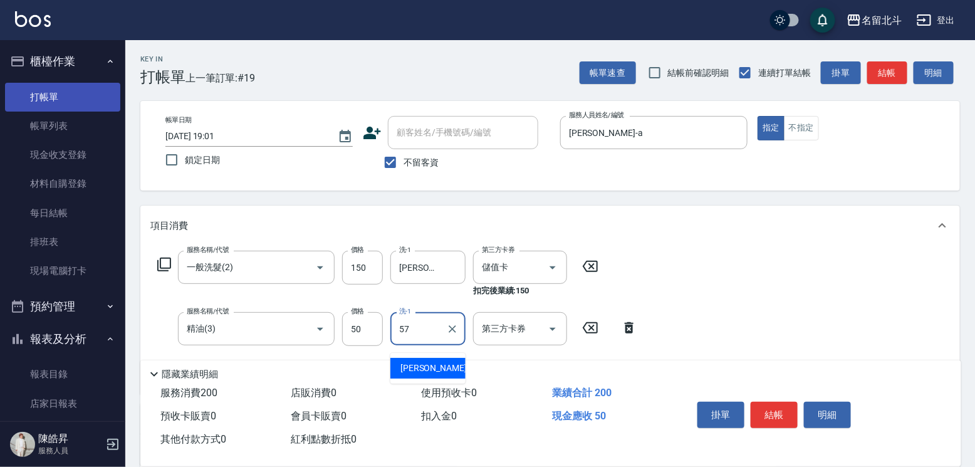
type input "[PERSON_NAME]-57"
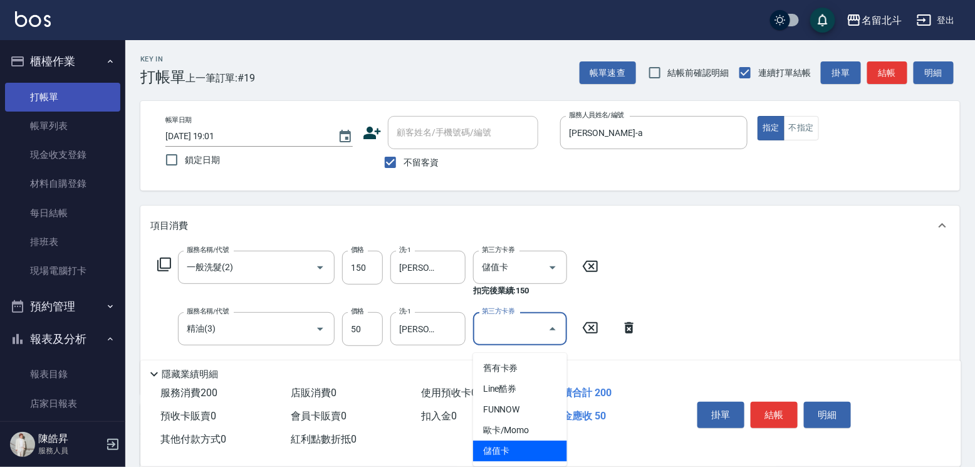
type input "儲值卡"
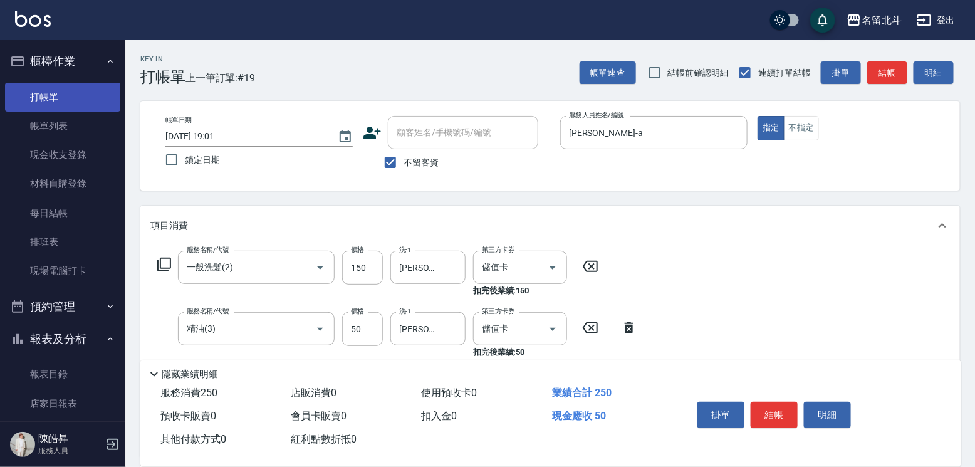
type input "瞬間保養(4)"
type input "[PERSON_NAME]-57"
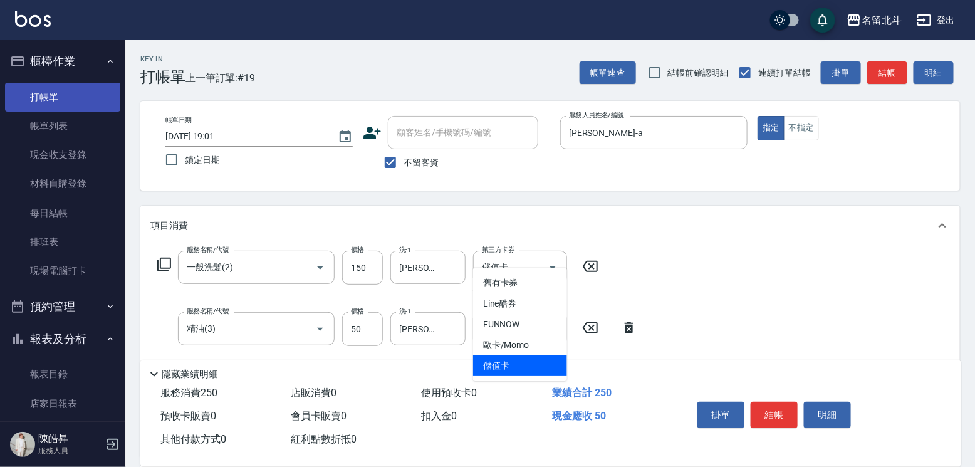
type input "儲值卡"
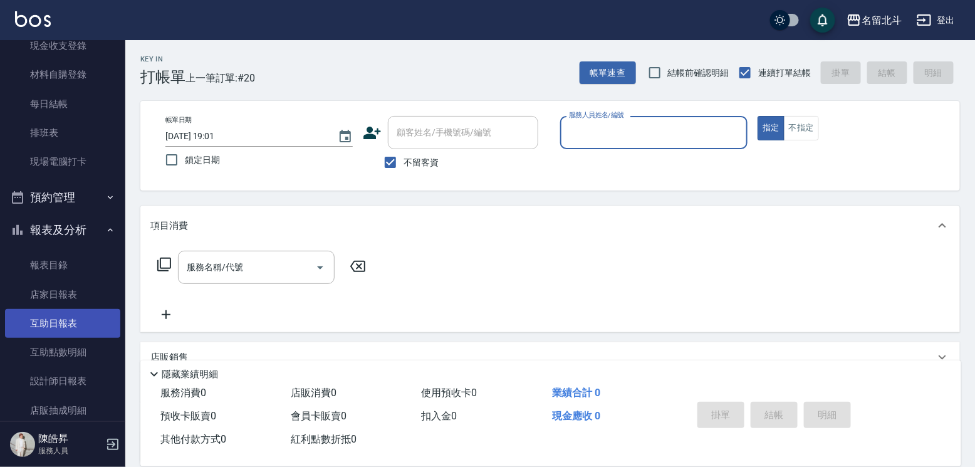
scroll to position [188, 0]
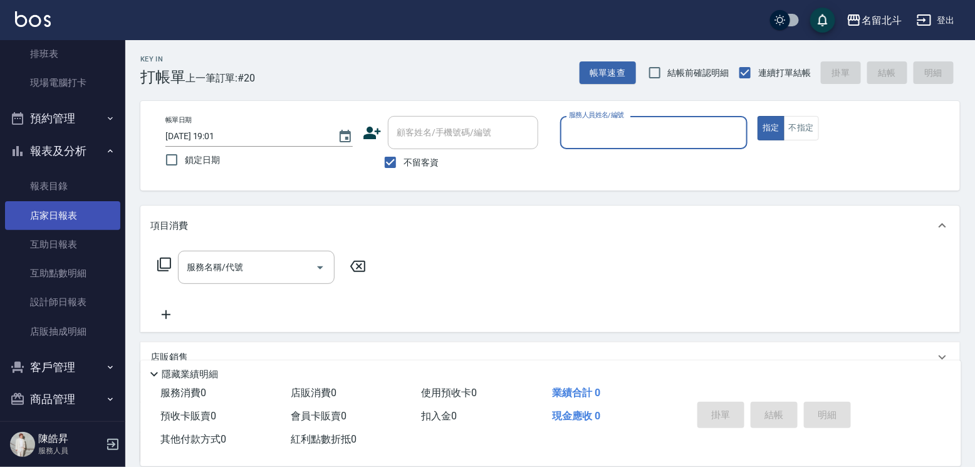
click at [67, 225] on link "店家日報表" at bounding box center [62, 215] width 115 height 29
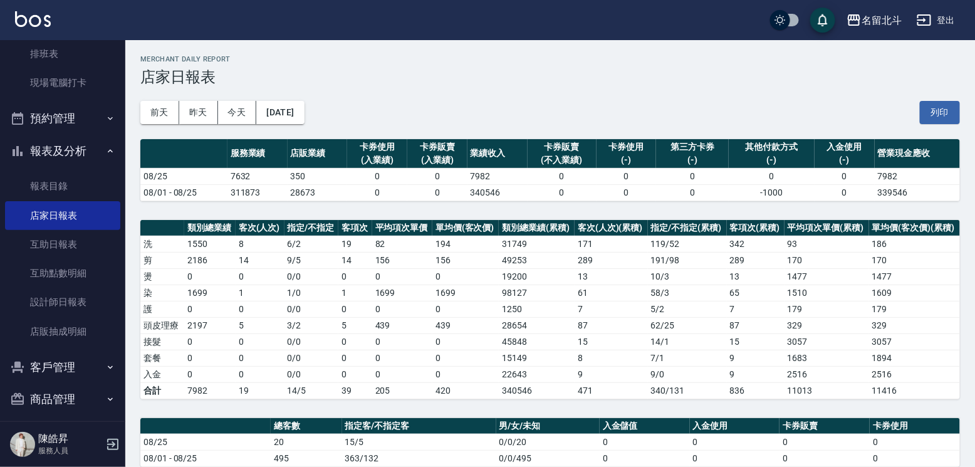
click at [410, 466] on html "名留北斗 登出 櫃檯作業 打帳單 帳單列表 現金收支登錄 材料自購登錄 每日結帳 排班表 現場電腦打卡 預約管理 預約管理 單日預約紀錄 單週預約紀錄 報表及…" at bounding box center [487, 389] width 975 height 779
